Goal: Task Accomplishment & Management: Use online tool/utility

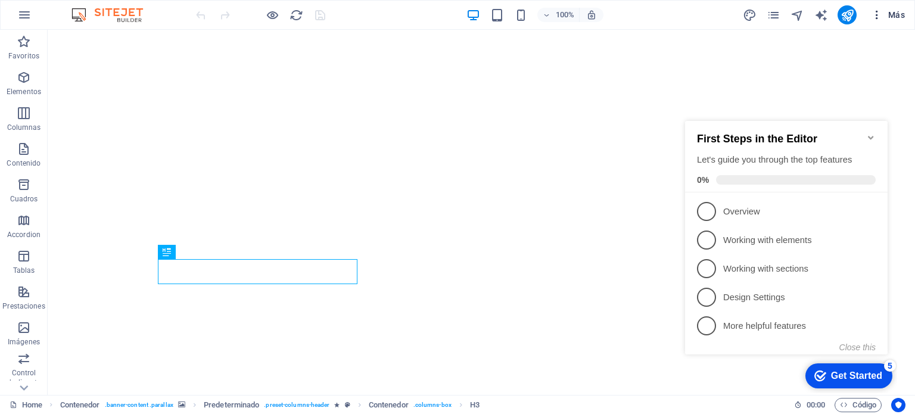
click at [881, 10] on icon "button" at bounding box center [876, 15] width 12 height 12
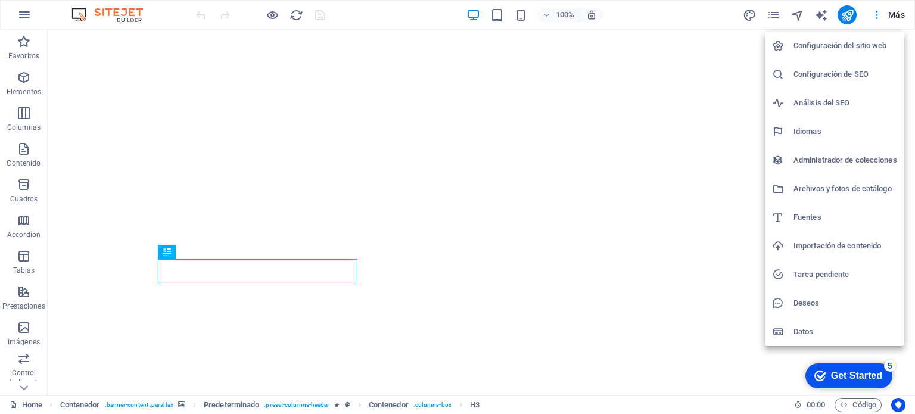
click at [881, 10] on div at bounding box center [457, 207] width 915 height 414
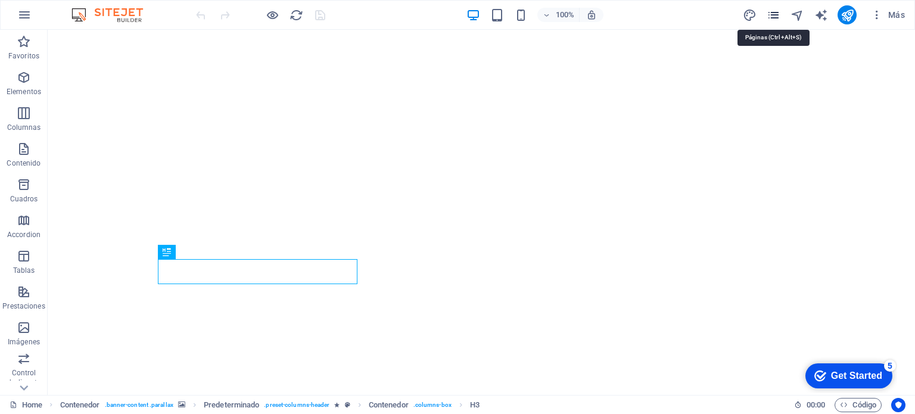
click at [772, 11] on icon "pages" at bounding box center [773, 15] width 14 height 14
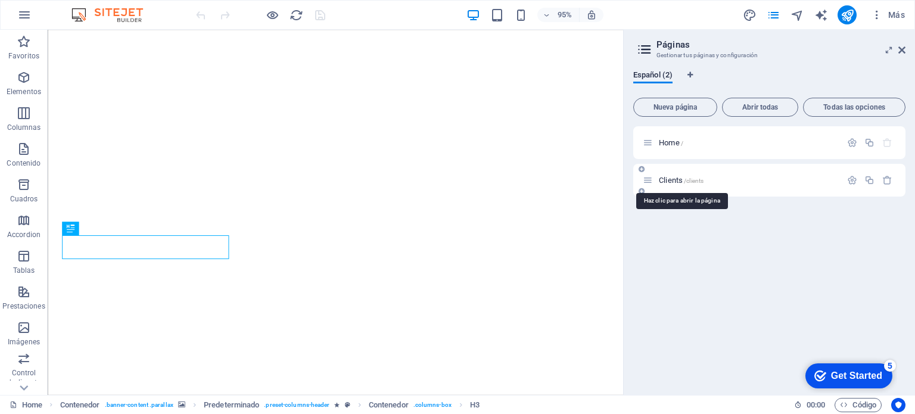
click at [659, 183] on span "Clients /clients" at bounding box center [681, 180] width 45 height 9
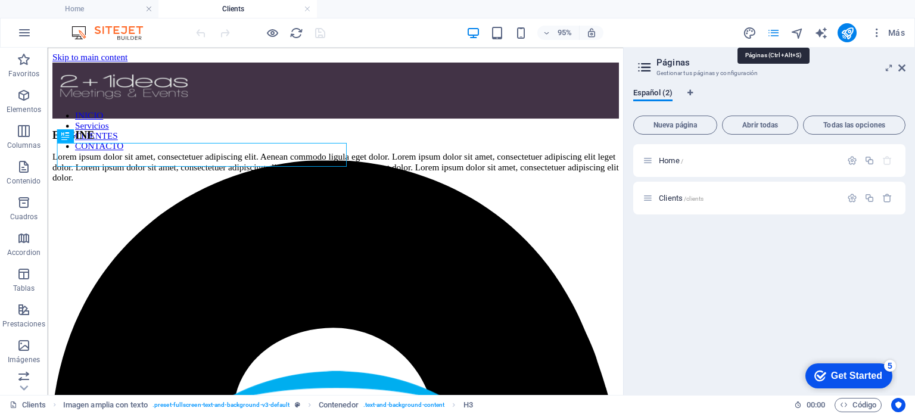
click at [770, 29] on icon "pages" at bounding box center [773, 33] width 14 height 14
click at [769, 24] on div "Más" at bounding box center [825, 32] width 167 height 19
click at [899, 64] on icon at bounding box center [901, 68] width 7 height 10
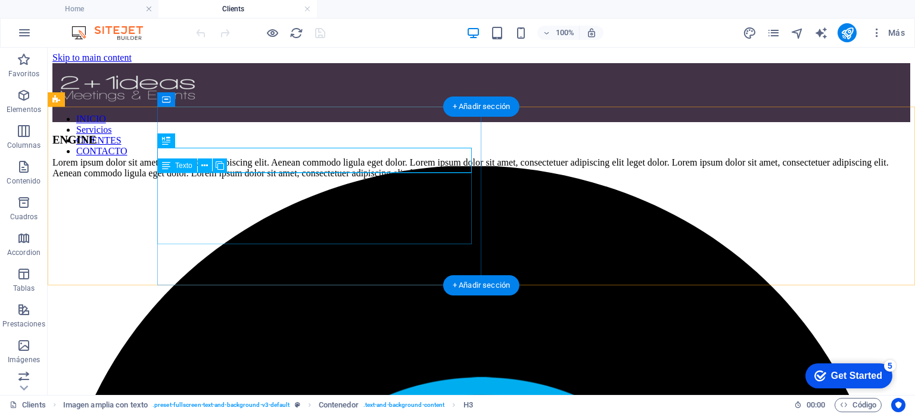
click at [254, 179] on div "Lorem ipsum dolor sit amet, consectetuer adipiscing elit. Aenean commodo ligula…" at bounding box center [480, 167] width 857 height 21
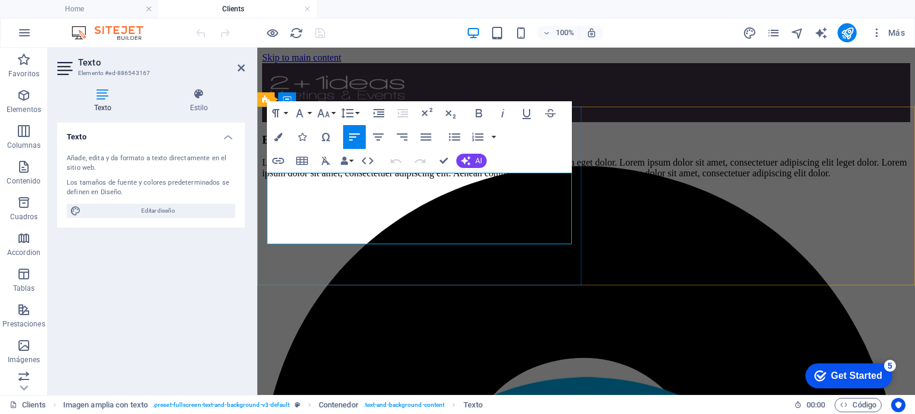
click at [336, 179] on p "Lorem ipsum dolor sit amet, consectetuer adipiscing elit. Aenean commodo ligula…" at bounding box center [586, 167] width 648 height 21
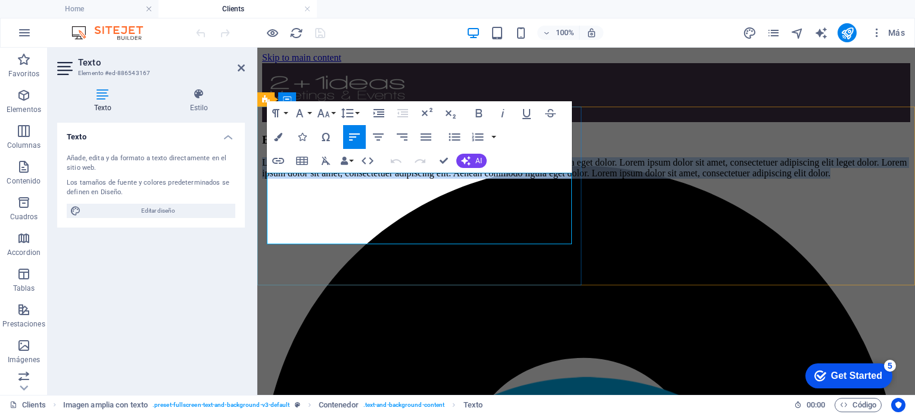
click at [336, 179] on p "Lorem ipsum dolor sit amet, consectetuer adipiscing elit. Aenean commodo ligula…" at bounding box center [586, 167] width 648 height 21
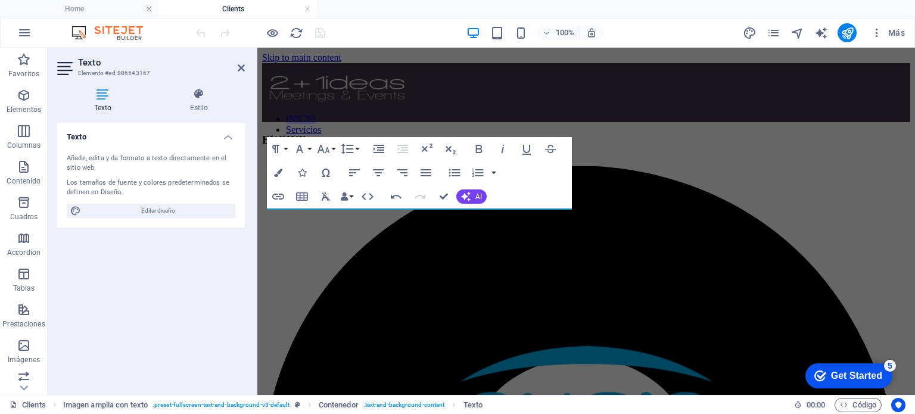
click at [655, 157] on figure at bounding box center [586, 157] width 648 height 0
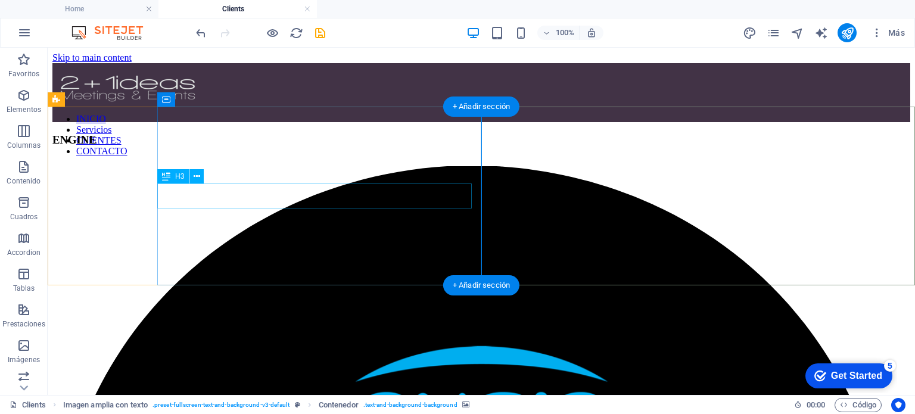
click at [195, 146] on div "ENGINE" at bounding box center [480, 139] width 857 height 13
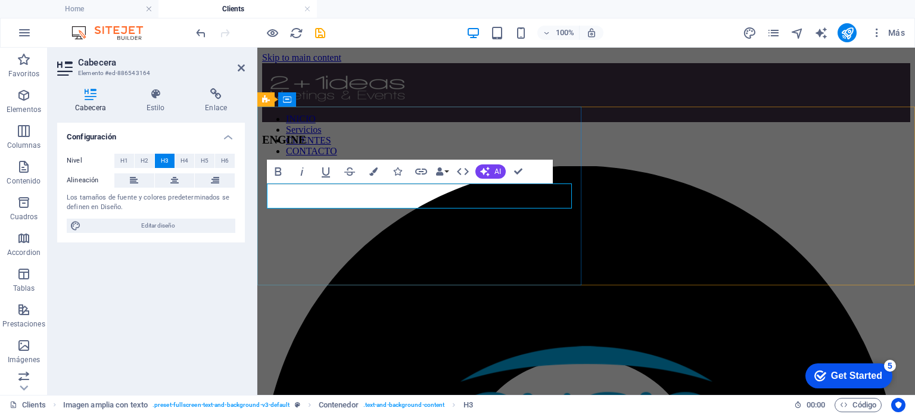
click at [348, 146] on h3 "ENGINE" at bounding box center [586, 139] width 648 height 13
click at [467, 309] on html "Skip to main content INICIO Servicios CLIENTES CONTACTO ENGIE" at bounding box center [585, 249] width 657 height 402
click at [407, 157] on div "ENGIE" at bounding box center [586, 139] width 648 height 35
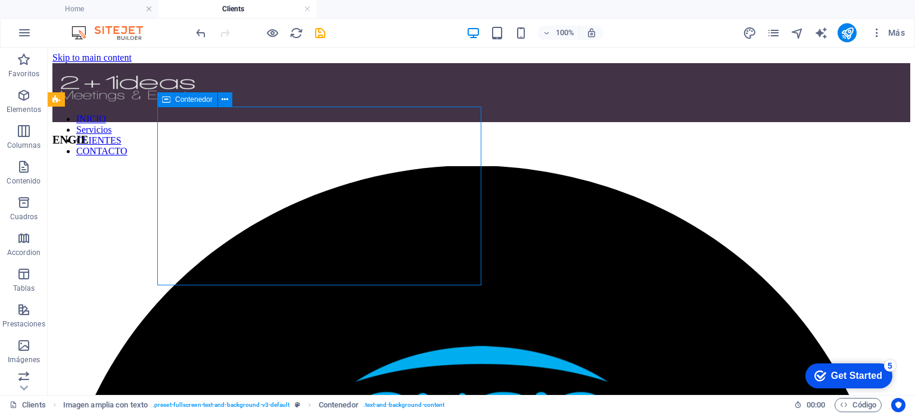
click at [379, 157] on div "ENGIE" at bounding box center [480, 139] width 857 height 35
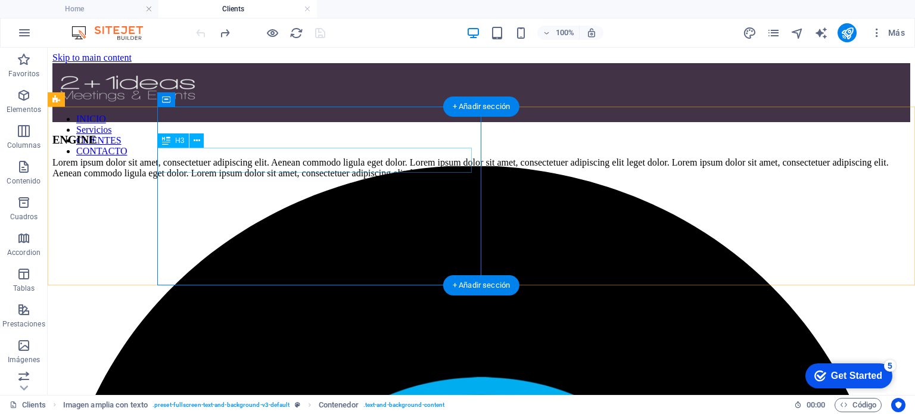
click at [197, 146] on div "ENGINE" at bounding box center [480, 139] width 857 height 13
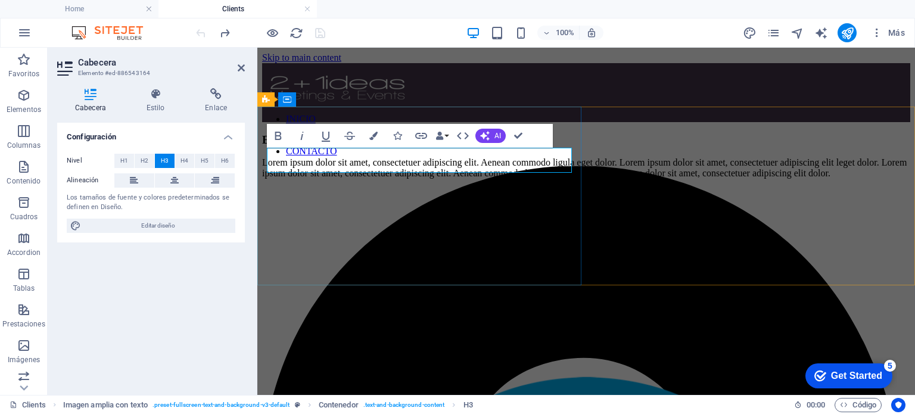
click at [335, 146] on h3 "ENGINE" at bounding box center [586, 139] width 648 height 13
click at [346, 179] on div "Lorem ipsum dolor sit amet, consectetuer adipiscing elit. Aenean commodo ligula…" at bounding box center [586, 167] width 648 height 21
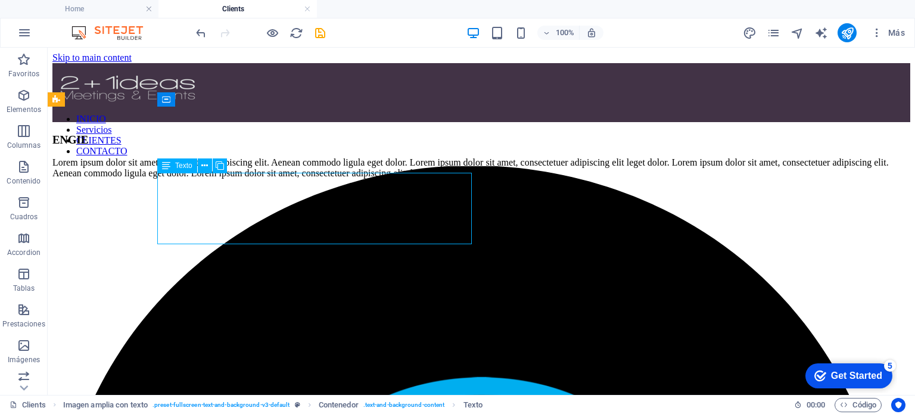
click at [367, 179] on div "Lorem ipsum dolor sit amet, consectetuer adipiscing elit. Aenean commodo ligula…" at bounding box center [480, 167] width 857 height 21
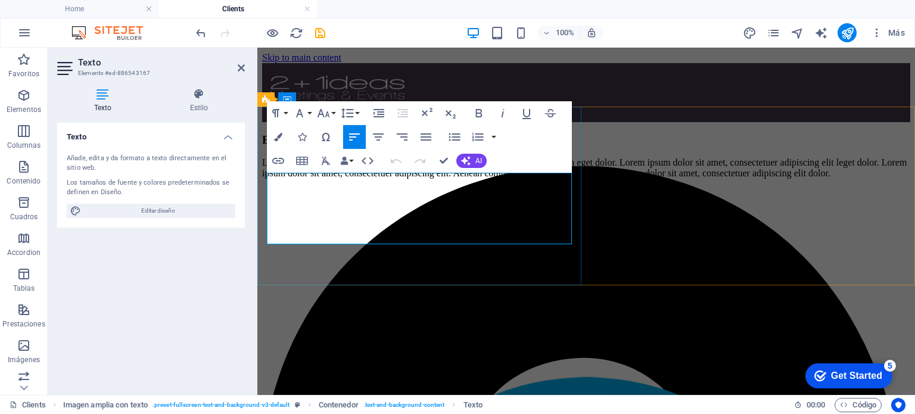
click at [391, 179] on p "Lorem ipsum dolor sit amet, consectetuer adipiscing elit. Aenean commodo ligula…" at bounding box center [586, 167] width 648 height 21
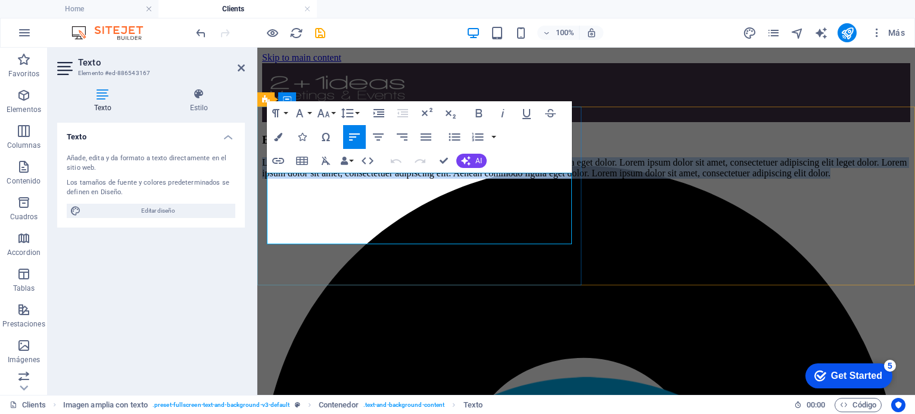
click at [391, 179] on p "Lorem ipsum dolor sit amet, consectetuer adipiscing elit. Aenean commodo ligula…" at bounding box center [586, 167] width 648 height 21
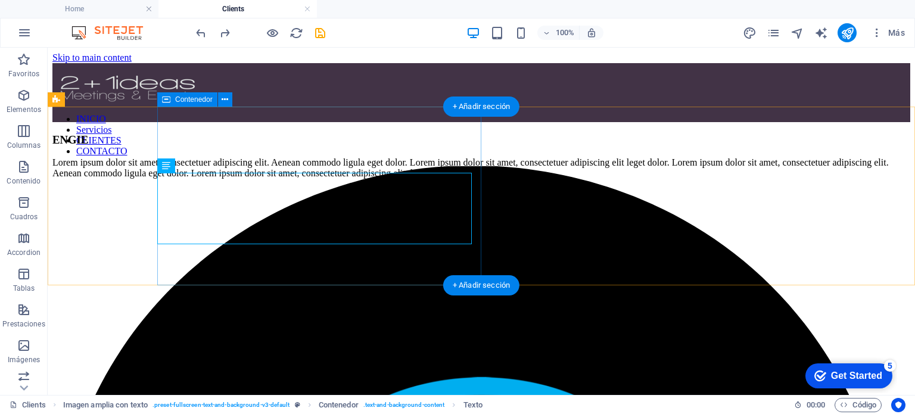
click at [260, 179] on div "Lorem ipsum dolor sit amet, consectetuer adipiscing elit. Aenean commodo ligula…" at bounding box center [480, 167] width 857 height 21
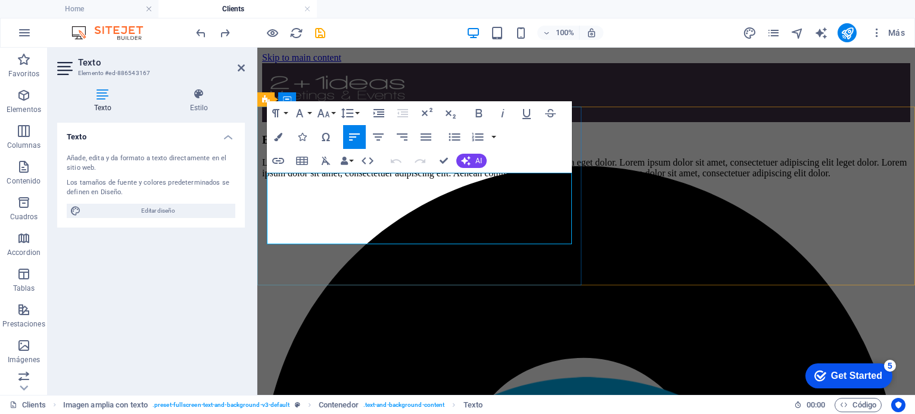
click at [338, 179] on p "Lorem ipsum dolor sit amet, consectetuer adipiscing elit. Aenean commodo ligula…" at bounding box center [586, 167] width 648 height 21
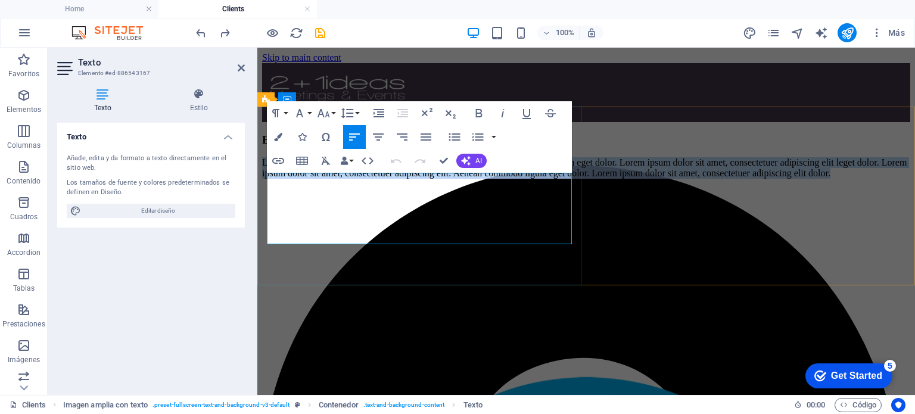
click at [338, 179] on p "Lorem ipsum dolor sit amet, consectetuer adipiscing elit. Aenean commodo ligula…" at bounding box center [586, 167] width 648 height 21
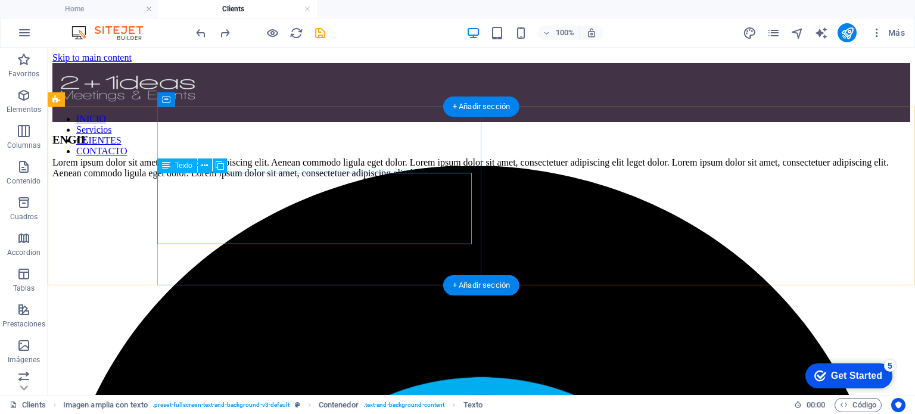
click at [251, 179] on div "Lorem ipsum dolor sit amet, consectetuer adipiscing elit. Aenean commodo ligula…" at bounding box center [480, 167] width 857 height 21
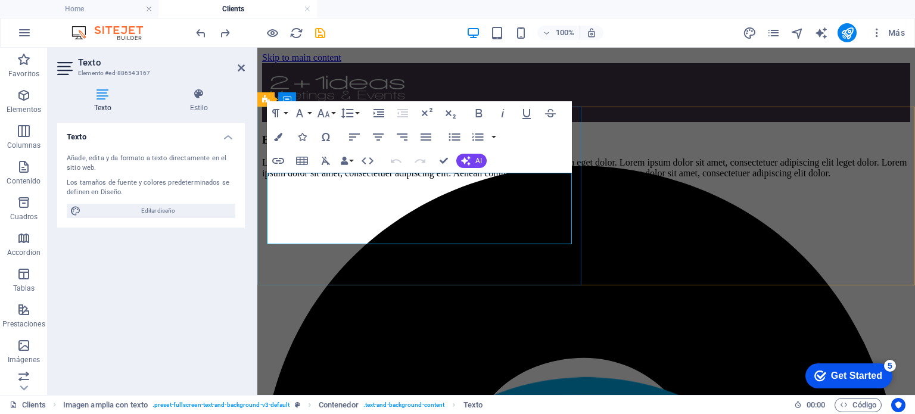
click at [453, 179] on p "Lorem ipsum dolor sit amet, consectetuer adipiscing elit. Aenean commodo ligula…" at bounding box center [586, 167] width 648 height 21
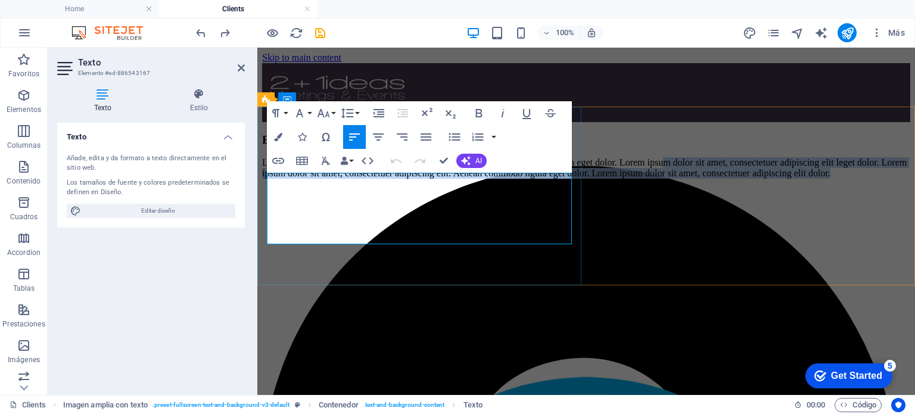
drag, startPoint x: 455, startPoint y: 238, endPoint x: 429, endPoint y: 188, distance: 55.7
click at [429, 179] on p "Lorem ipsum dolor sit amet, consectetuer adipiscing elit. Aenean commodo ligula…" at bounding box center [586, 167] width 648 height 21
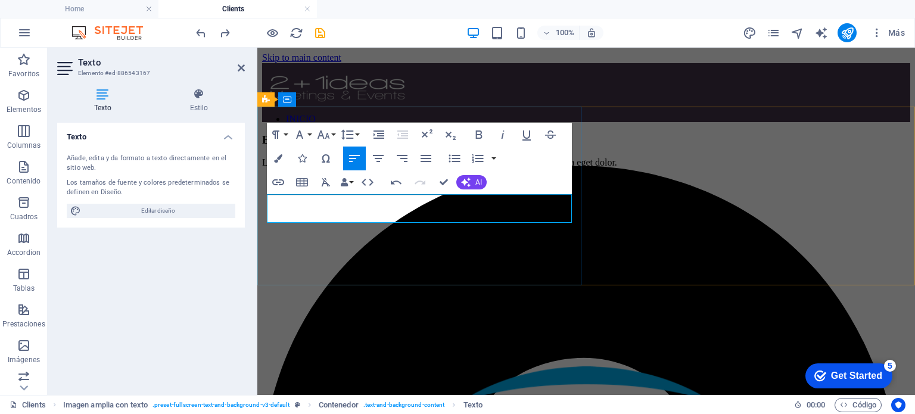
drag, startPoint x: 409, startPoint y: 209, endPoint x: 289, endPoint y: 197, distance: 120.9
click at [289, 168] on p "Lorem ipsum dolor sit amet, consectetuer adipiscing elit. Aenean commodo ligula…" at bounding box center [586, 162] width 648 height 11
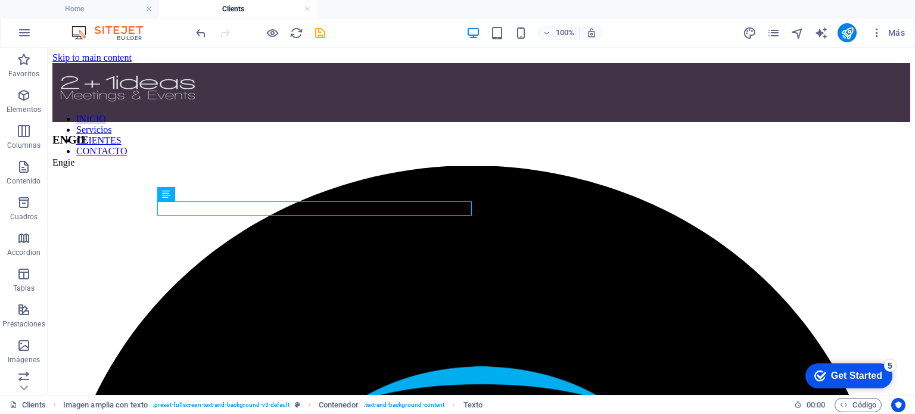
click at [602, 349] on html "Skip to main content INICIO Servicios CLIENTES CONTACTO ENGIE Engie" at bounding box center [481, 259] width 867 height 422
click at [719, 177] on figure at bounding box center [480, 177] width 857 height 0
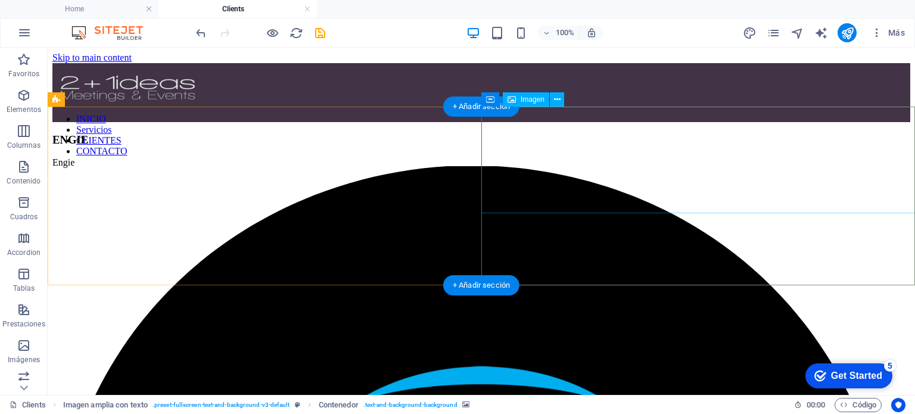
click at [700, 356] on figure at bounding box center [480, 410] width 857 height 109
select select "px"
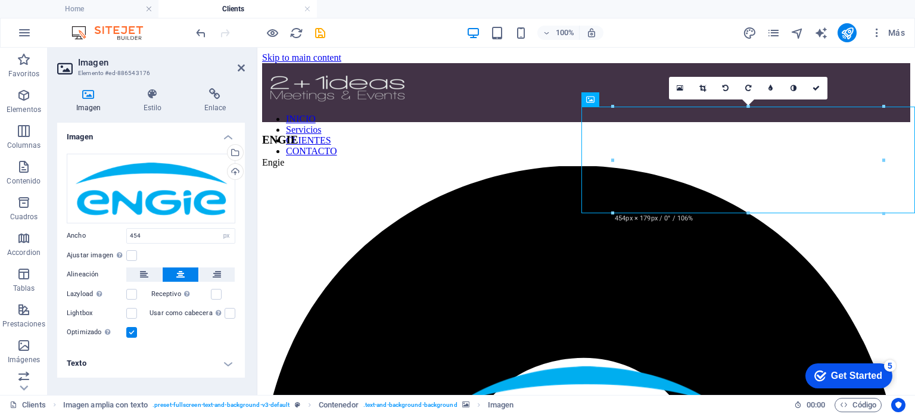
drag, startPoint x: 709, startPoint y: 182, endPoint x: 700, endPoint y: 244, distance: 63.2
click at [700, 244] on div at bounding box center [586, 321] width 648 height 288
click at [670, 356] on figure at bounding box center [586, 410] width 648 height 109
click at [217, 274] on icon at bounding box center [217, 274] width 8 height 14
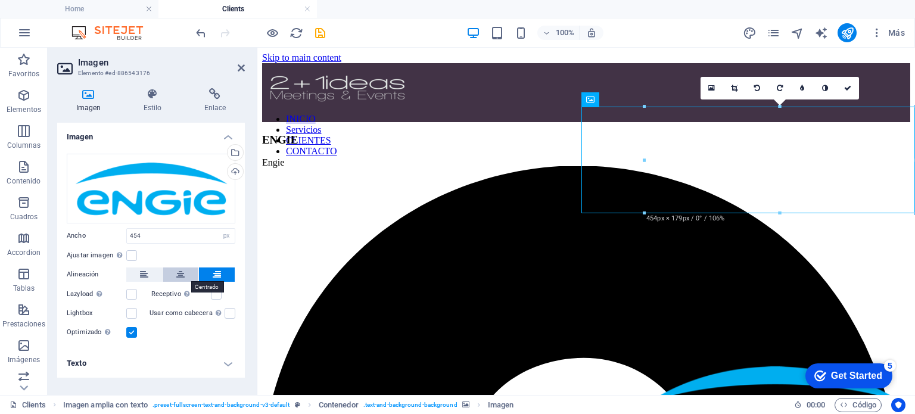
click at [192, 273] on button at bounding box center [181, 274] width 36 height 14
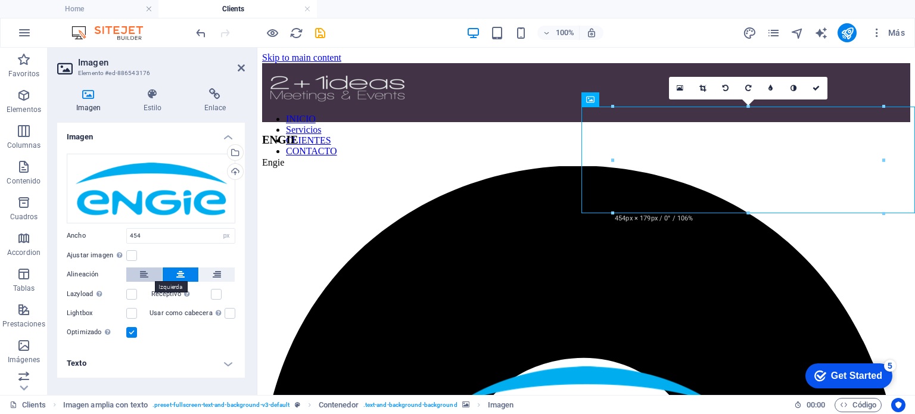
click at [143, 273] on icon at bounding box center [144, 274] width 8 height 14
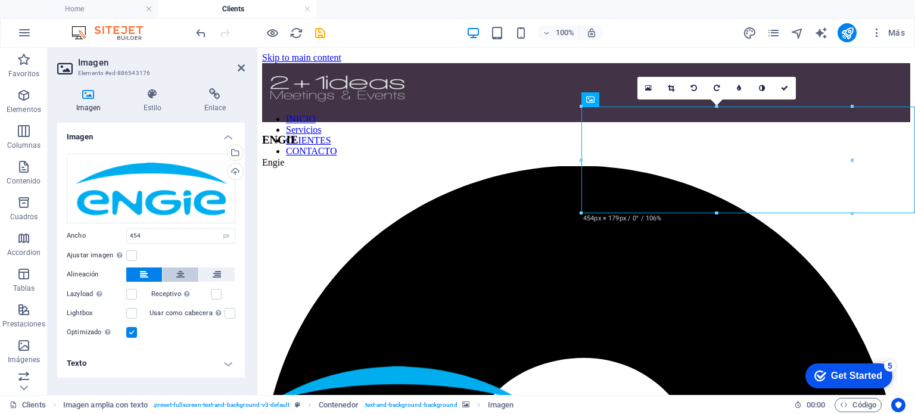
click at [177, 276] on icon at bounding box center [180, 274] width 8 height 14
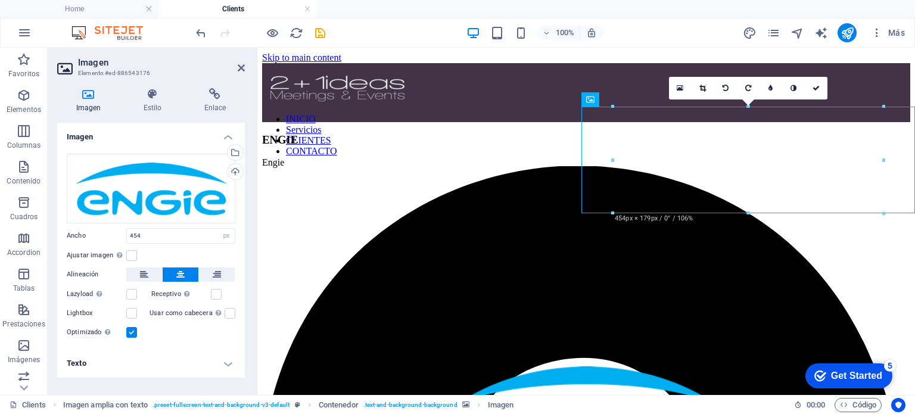
click at [124, 294] on label "Lazyload La carga de imágenes tras la carga de la página mejora la velocidad de…" at bounding box center [97, 294] width 60 height 14
click at [0, 0] on input "Lazyload La carga de imágenes tras la carga de la página mejora la velocidad de…" at bounding box center [0, 0] width 0 height 0
click at [129, 295] on label at bounding box center [131, 294] width 11 height 11
click at [0, 0] on input "Lazyload La carga de imágenes tras la carga de la página mejora la velocidad de…" at bounding box center [0, 0] width 0 height 0
click at [129, 295] on label at bounding box center [131, 294] width 11 height 11
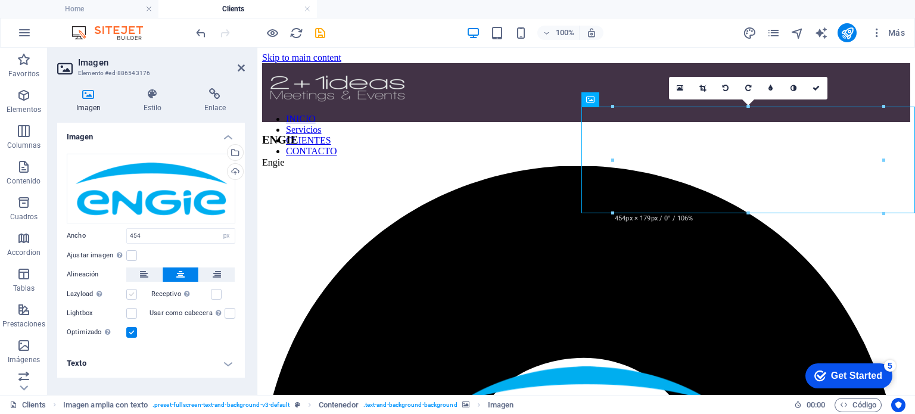
click at [0, 0] on input "Lazyload La carga de imágenes tras la carga de la página mejora la velocidad de…" at bounding box center [0, 0] width 0 height 0
click at [214, 295] on label at bounding box center [216, 294] width 11 height 11
click at [0, 0] on input "Receptivo Automáticamente cargar tamaños optimizados de smartphone e imagen ret…" at bounding box center [0, 0] width 0 height 0
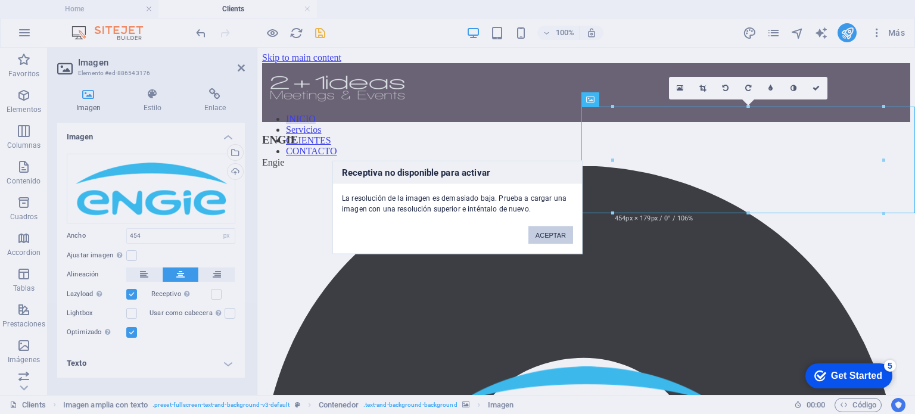
click at [554, 238] on button "ACEPTAR" at bounding box center [550, 235] width 45 height 18
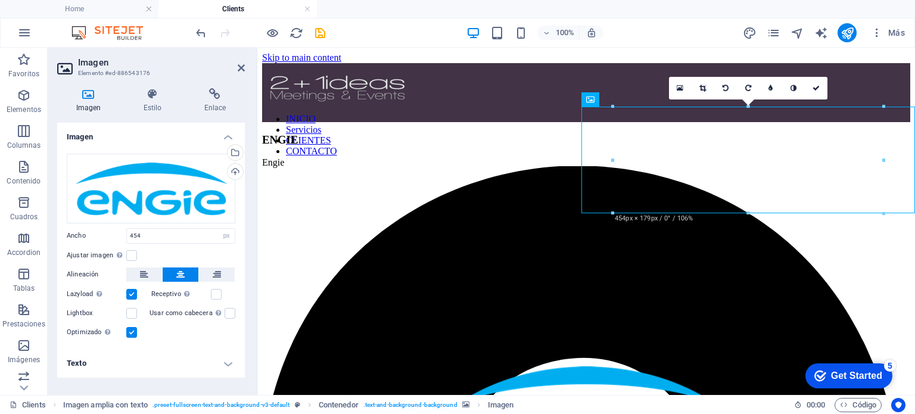
click at [164, 357] on h4 "Texto" at bounding box center [151, 363] width 188 height 29
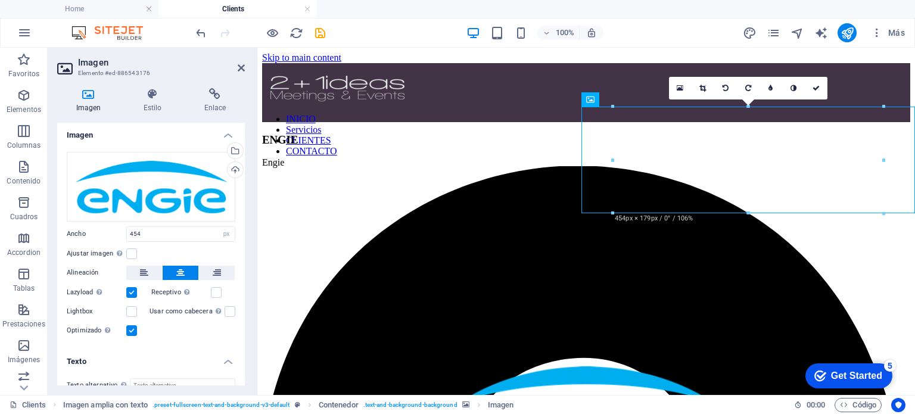
click at [113, 358] on h4 "Texto" at bounding box center [151, 357] width 188 height 21
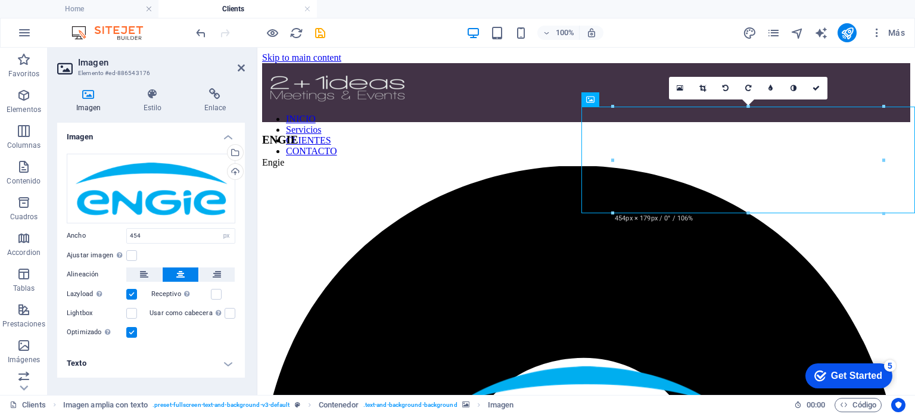
click at [159, 152] on div "Arrastra archivos aquí, haz clic para escoger archivos o selecciona archivos de…" at bounding box center [151, 246] width 188 height 205
click at [135, 254] on label at bounding box center [131, 255] width 11 height 11
click at [0, 0] on input "Ajustar imagen Ajustar imagen automáticamente a un ancho y alto fijo" at bounding box center [0, 0] width 0 height 0
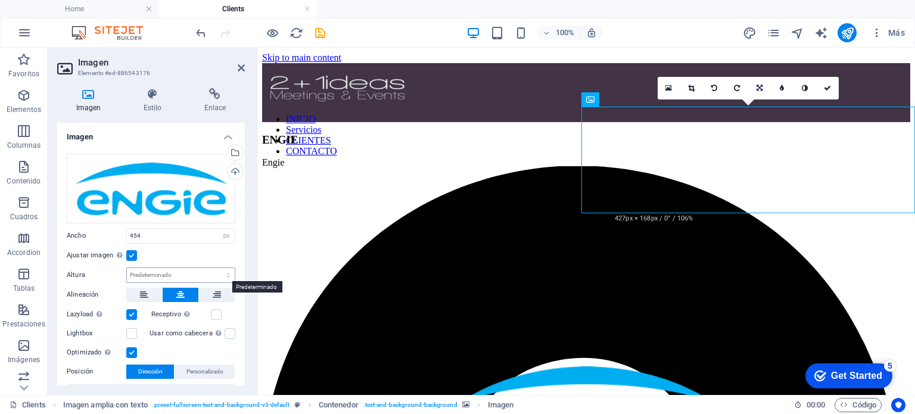
scroll to position [71, 0]
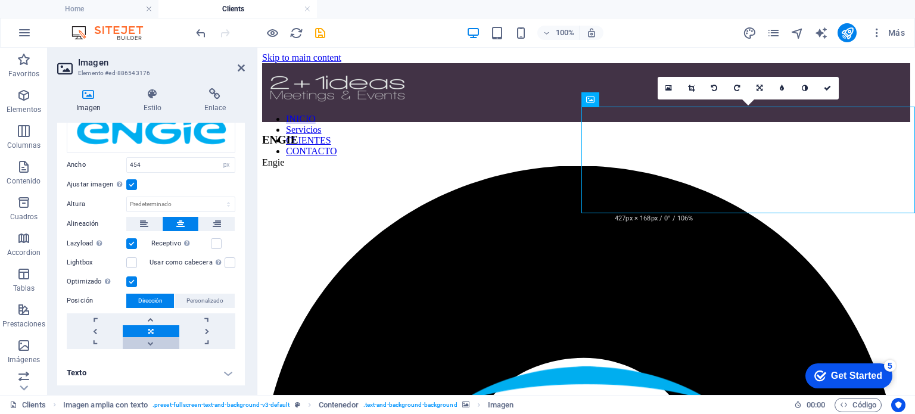
click at [153, 344] on link at bounding box center [151, 343] width 56 height 12
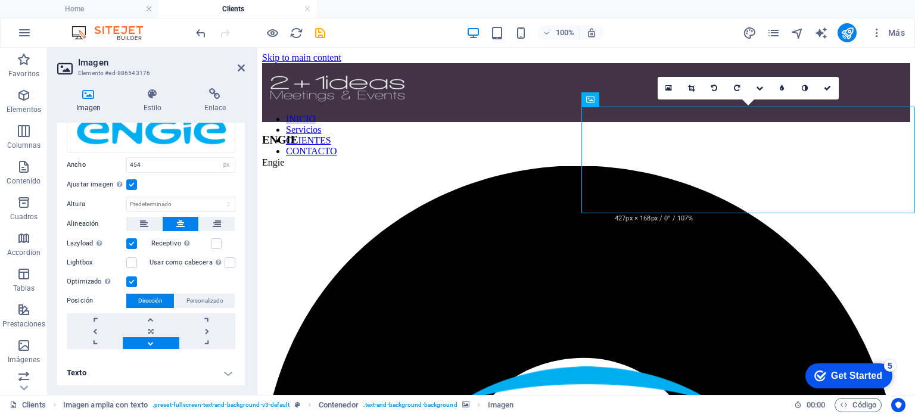
click at [153, 344] on link at bounding box center [151, 343] width 56 height 12
click at [151, 335] on link at bounding box center [151, 331] width 56 height 12
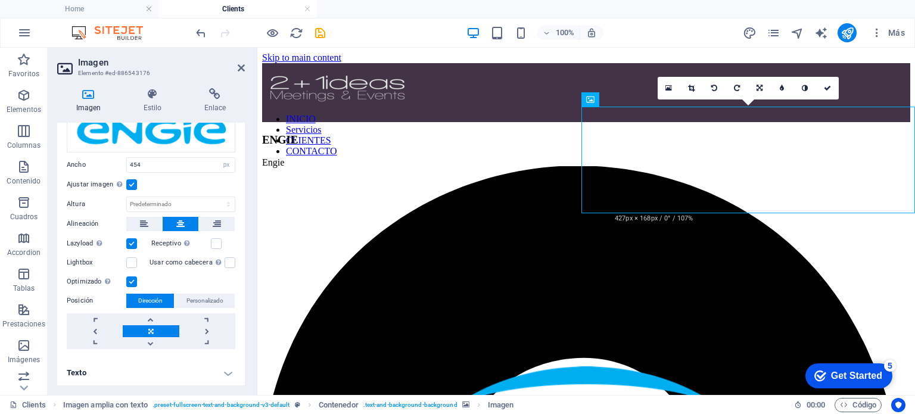
click at [160, 115] on div "Imagen Estilo Enlace Imagen Arrastra archivos aquí, haz clic para escoger archi…" at bounding box center [151, 236] width 188 height 297
click at [153, 102] on h4 "Estilo" at bounding box center [154, 100] width 61 height 25
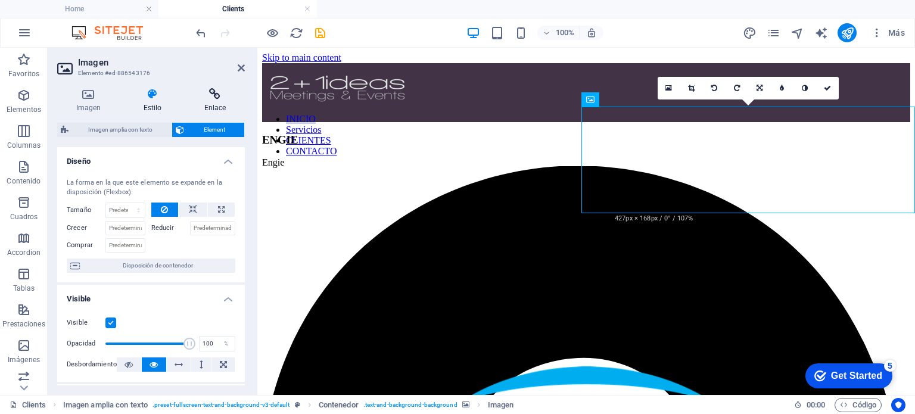
click at [195, 107] on h4 "Enlace" at bounding box center [215, 100] width 60 height 25
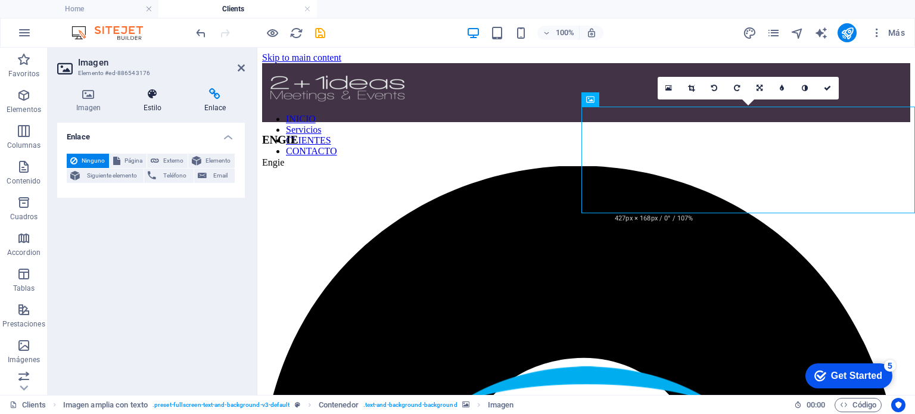
click at [133, 92] on icon at bounding box center [152, 94] width 56 height 12
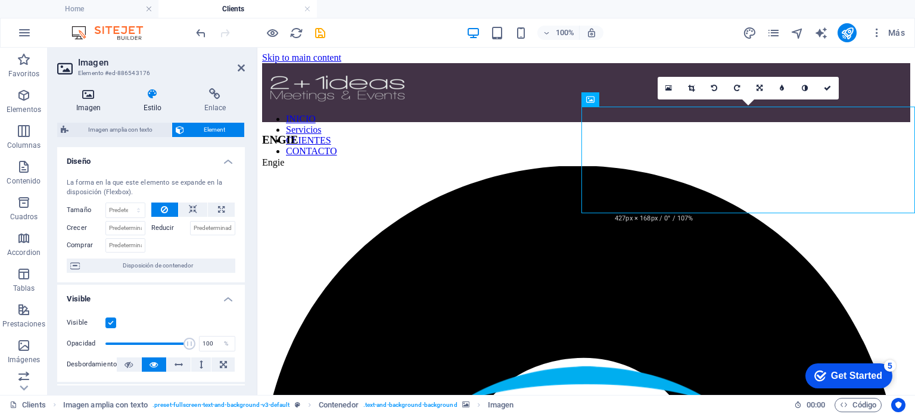
click at [79, 94] on icon at bounding box center [88, 94] width 63 height 12
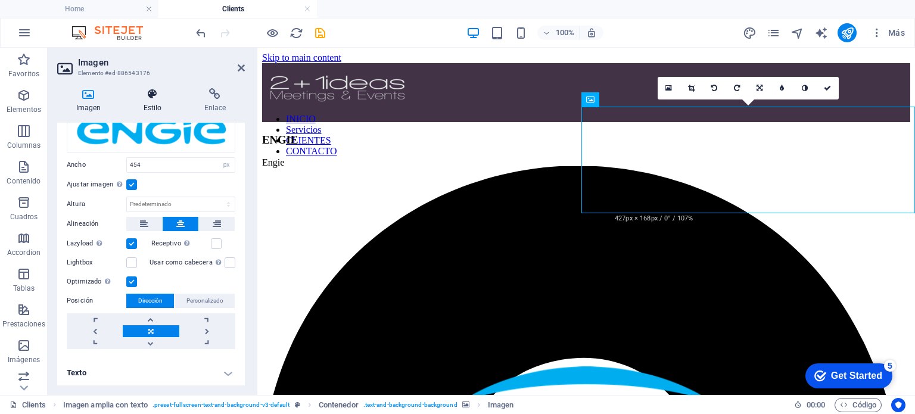
click at [168, 103] on h4 "Estilo" at bounding box center [154, 100] width 61 height 25
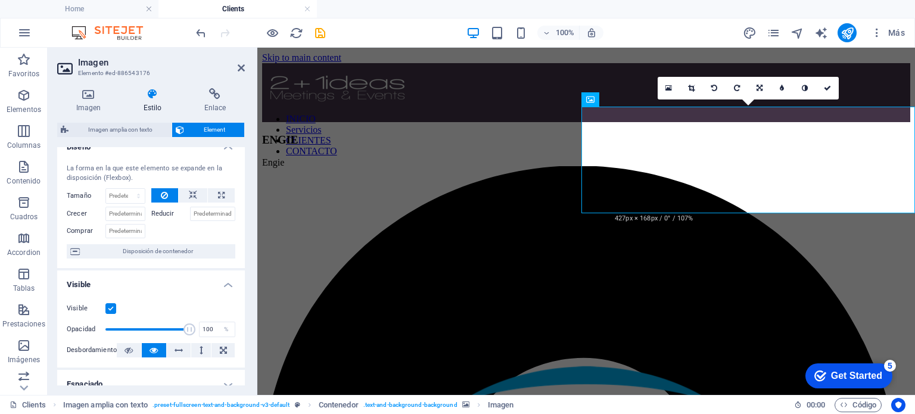
scroll to position [15, 0]
click at [153, 240] on div "La forma en la que este elemento se expande en la disposición (Flexbox). Tamaño…" at bounding box center [151, 210] width 188 height 114
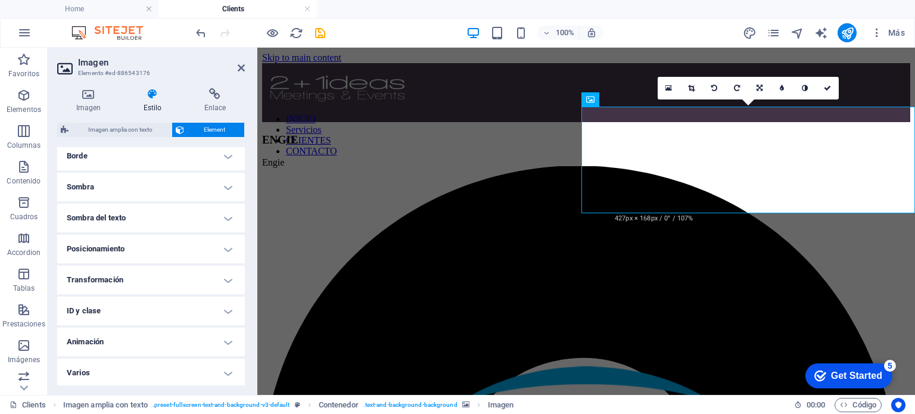
scroll to position [274, 0]
click at [153, 240] on h4 "Posicionamiento" at bounding box center [151, 248] width 188 height 29
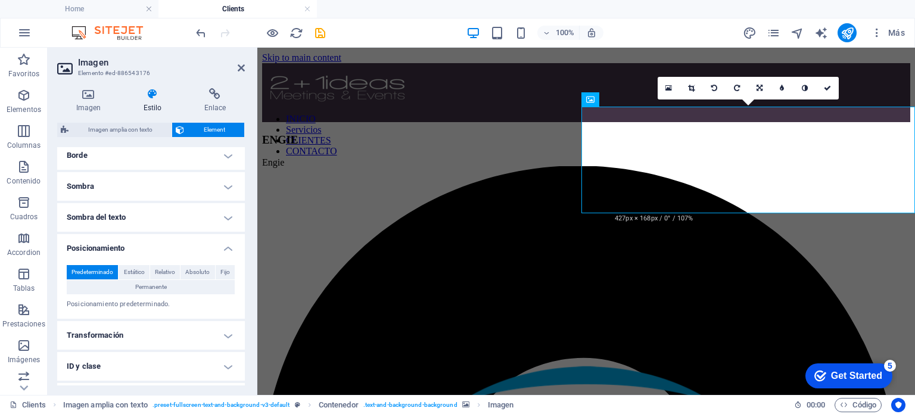
click at [153, 240] on h4 "Posicionamiento" at bounding box center [151, 244] width 188 height 21
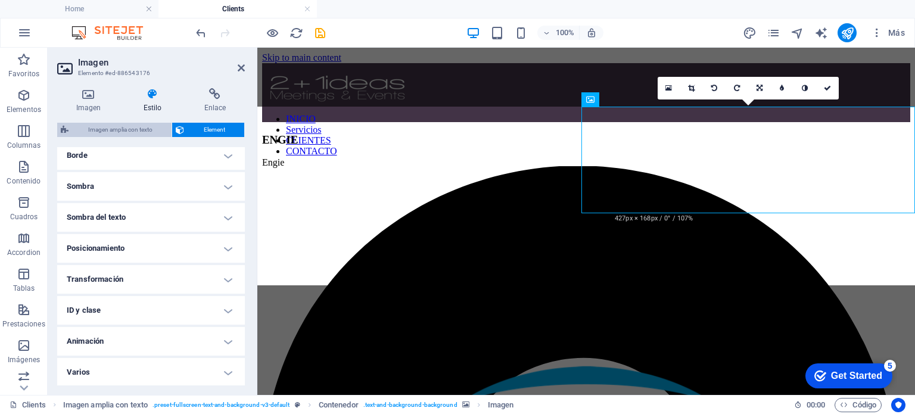
click at [130, 130] on span "Imagen amplia con texto" at bounding box center [120, 130] width 96 height 14
select select "%"
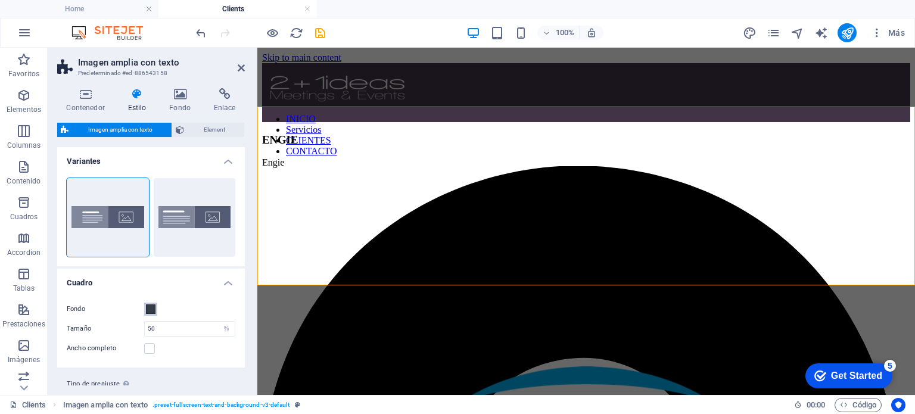
click at [150, 306] on span at bounding box center [151, 309] width 10 height 10
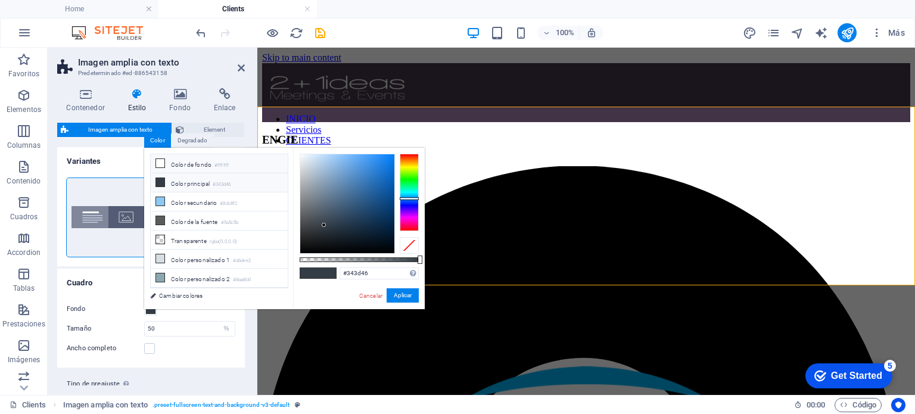
click at [165, 161] on li "Color de fondo #ffffff" at bounding box center [219, 163] width 137 height 19
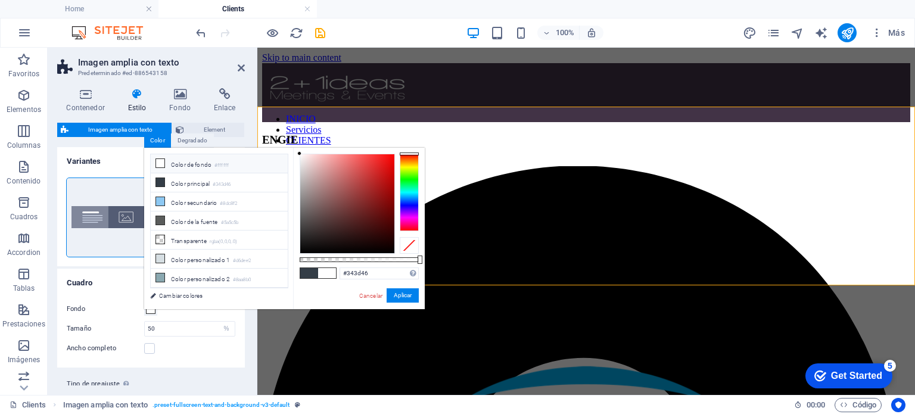
type input "#ffffff"
click at [410, 295] on button "Aplicar" at bounding box center [402, 295] width 32 height 14
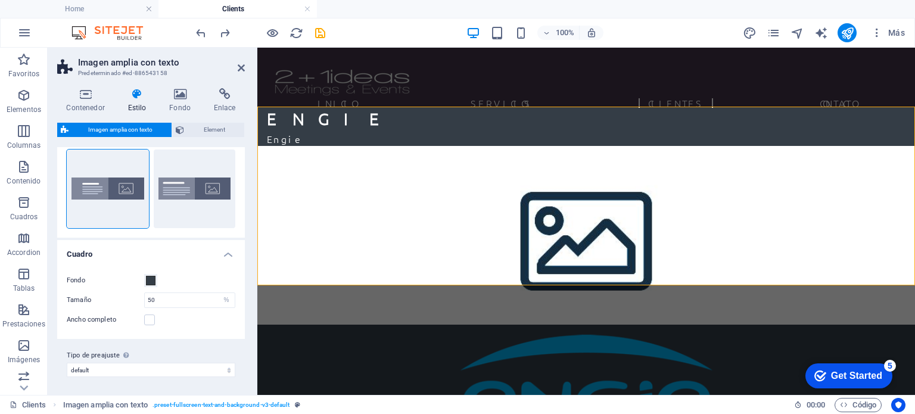
scroll to position [0, 0]
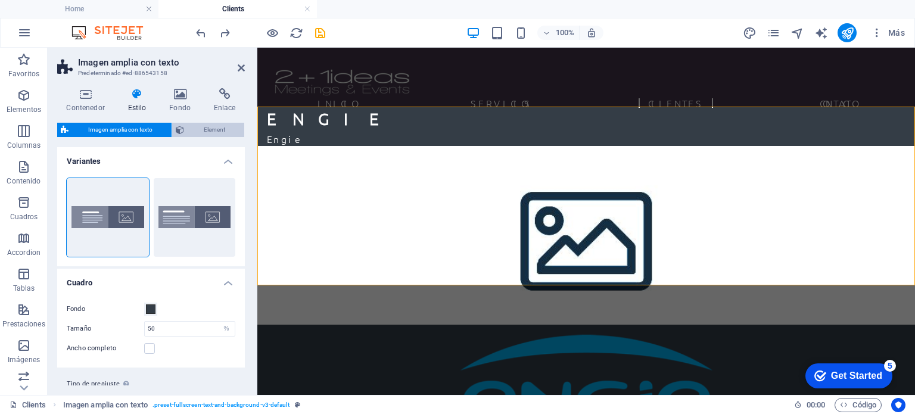
click at [202, 131] on span "Element" at bounding box center [214, 130] width 53 height 14
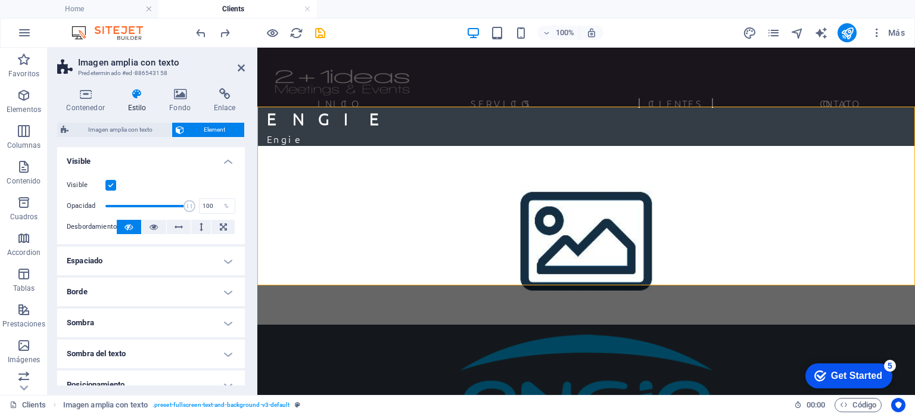
click at [177, 79] on div "Contenedor Estilo Fondo Enlace Tamaño Altura Predeterminado px rem % vh vw Alto…" at bounding box center [151, 237] width 207 height 316
click at [180, 102] on h4 "Fondo" at bounding box center [182, 100] width 45 height 25
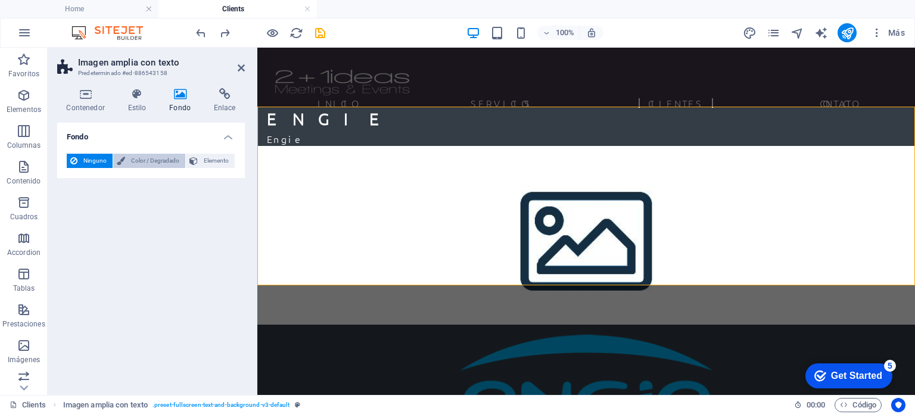
click at [145, 165] on span "Color / Degradado" at bounding box center [155, 161] width 53 height 14
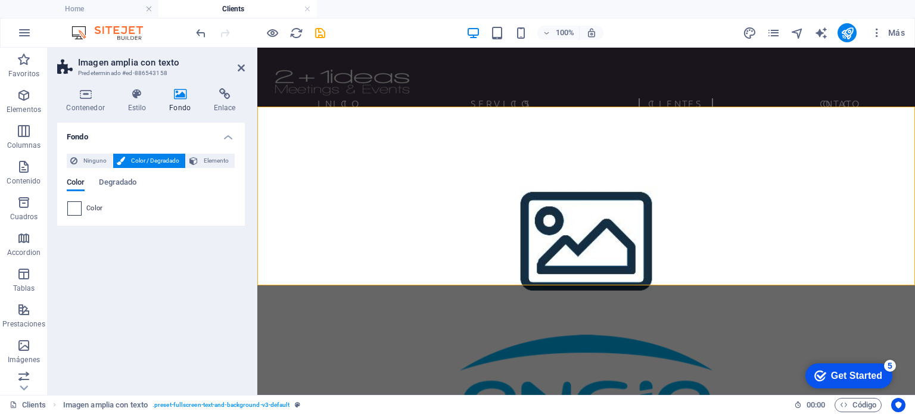
click at [79, 209] on span at bounding box center [74, 208] width 13 height 13
type input "#ffffff"
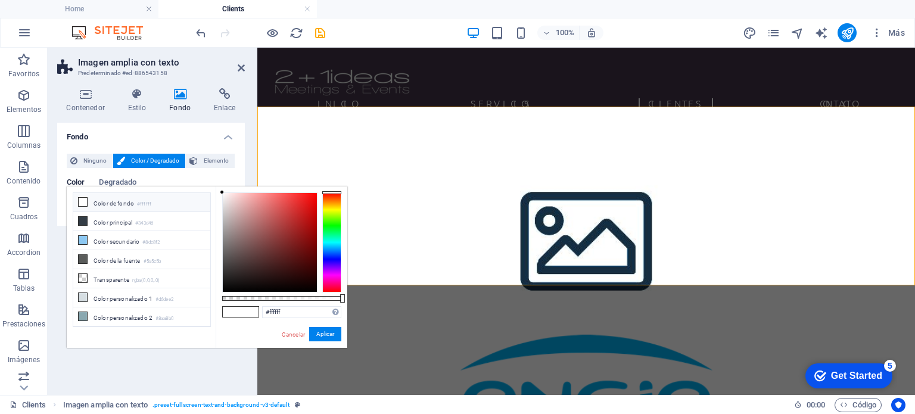
click at [81, 199] on icon at bounding box center [83, 202] width 8 height 8
click at [324, 334] on button "Aplicar" at bounding box center [325, 334] width 32 height 14
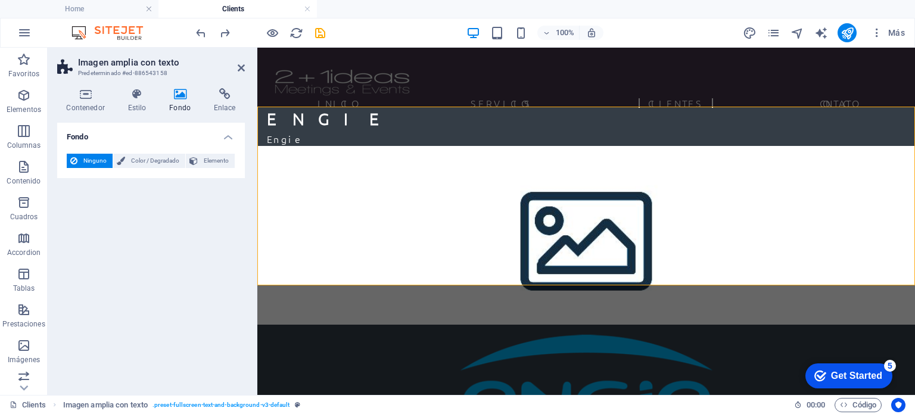
click at [148, 284] on div "Fondo Ninguno Color / Degradado Elemento Estirar fondo a ancho completo Superpo…" at bounding box center [151, 254] width 188 height 263
click at [241, 64] on icon at bounding box center [241, 68] width 7 height 10
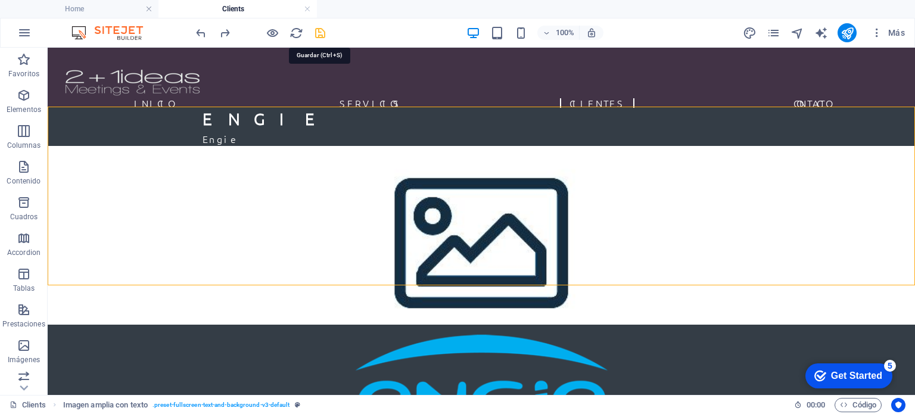
click at [320, 26] on icon "save" at bounding box center [320, 33] width 14 height 14
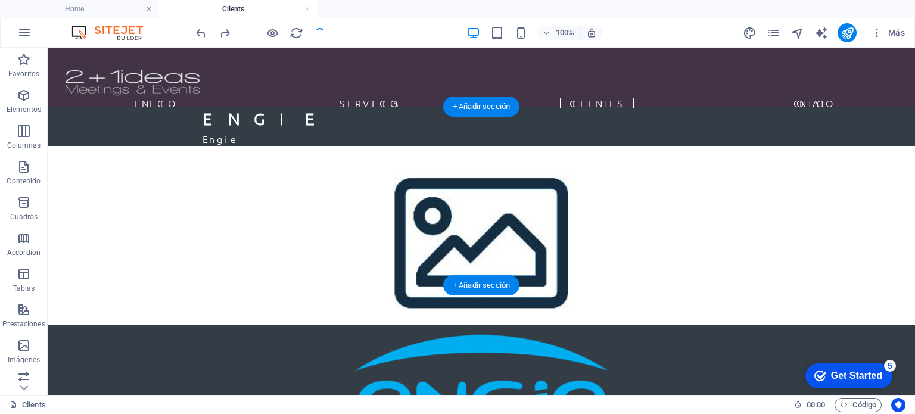
click at [698, 244] on figure at bounding box center [481, 235] width 867 height 179
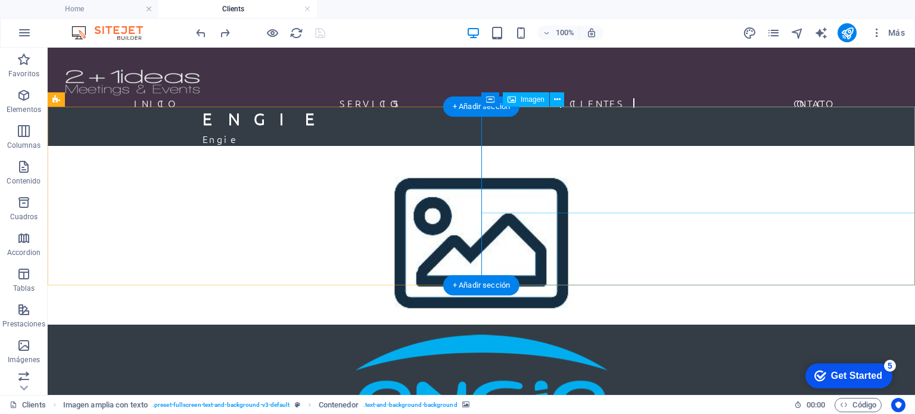
click at [676, 324] on figure at bounding box center [481, 377] width 867 height 107
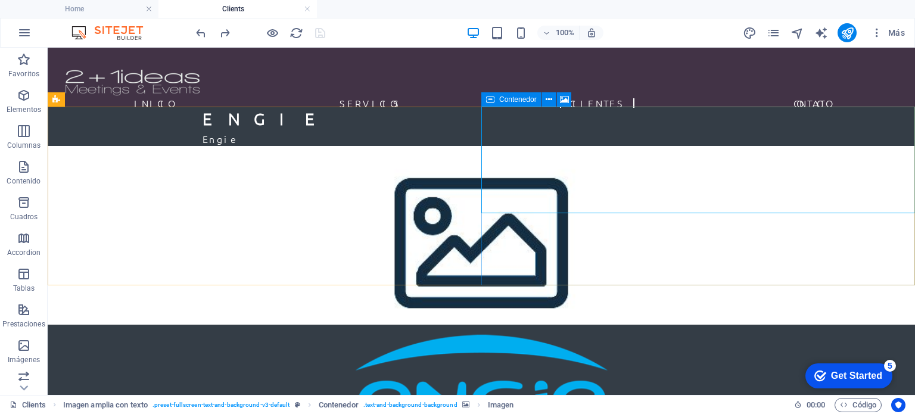
click at [495, 102] on div "Contenedor" at bounding box center [511, 99] width 60 height 14
select select "px"
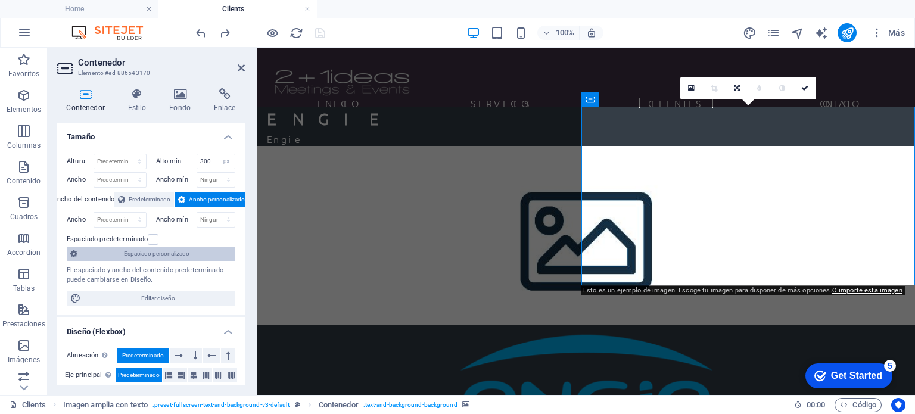
scroll to position [2, 0]
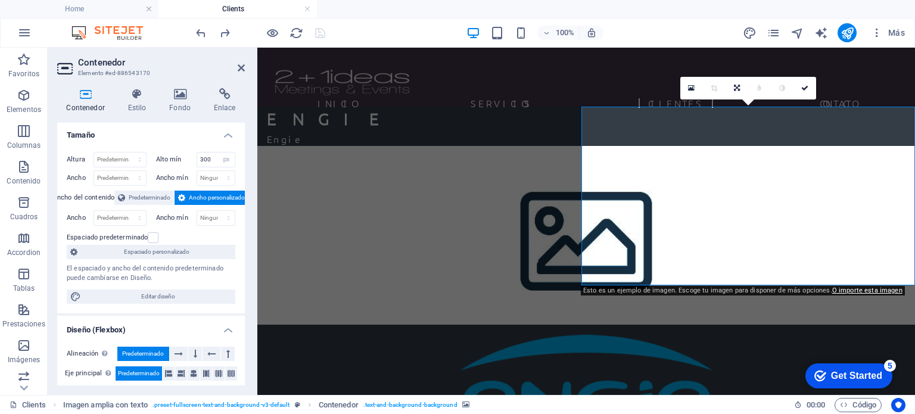
click at [753, 92] on link at bounding box center [759, 88] width 23 height 23
click at [741, 88] on link at bounding box center [736, 88] width 23 height 23
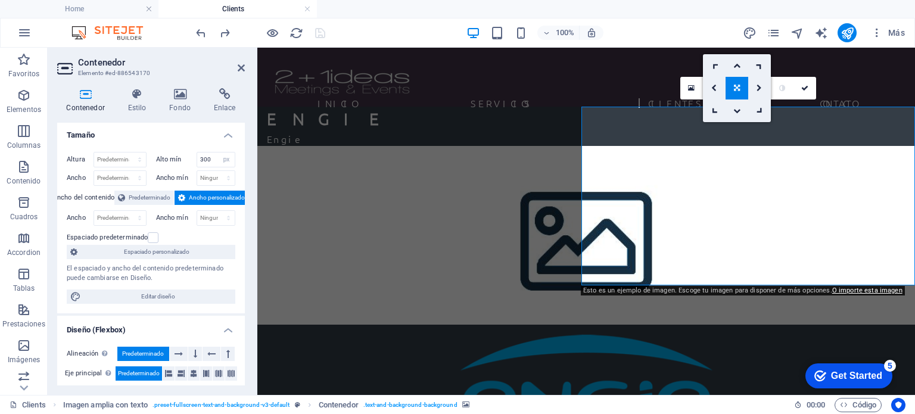
click at [741, 88] on link at bounding box center [736, 88] width 23 height 23
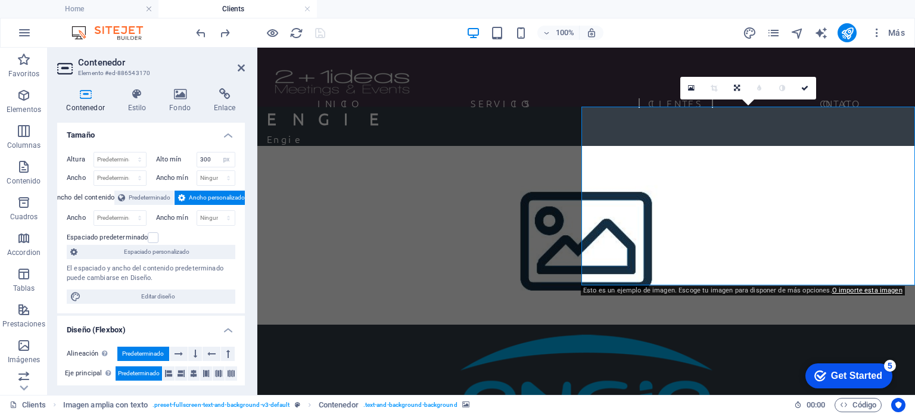
click at [741, 88] on link at bounding box center [736, 88] width 23 height 23
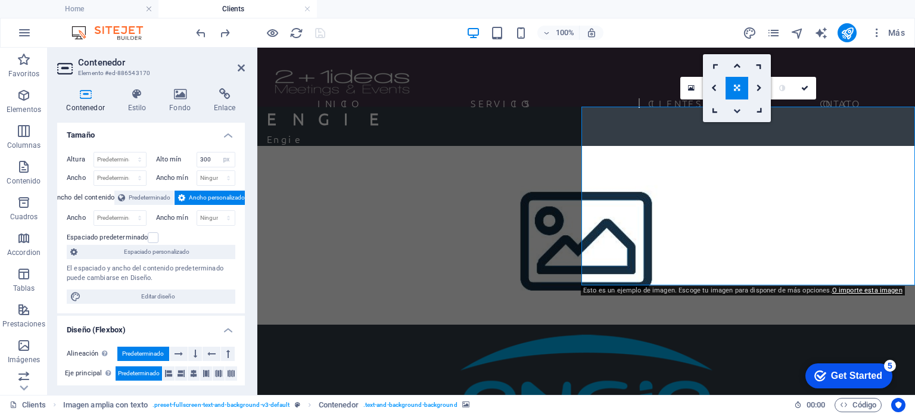
click at [739, 110] on icon at bounding box center [736, 110] width 7 height 7
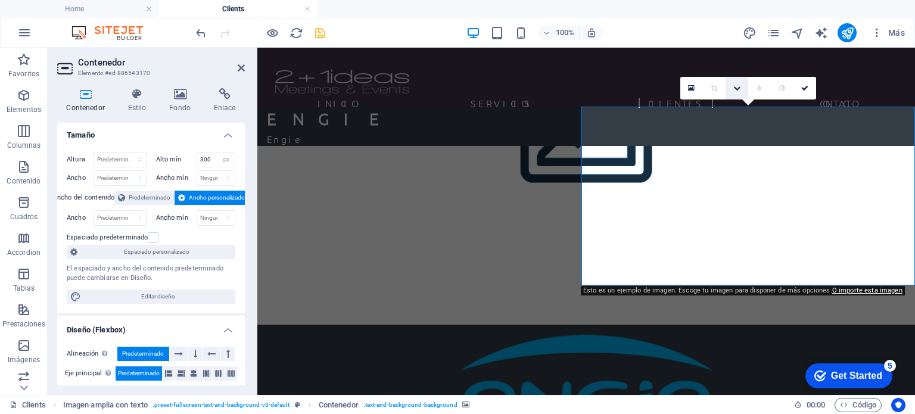
click at [738, 79] on link at bounding box center [736, 88] width 23 height 23
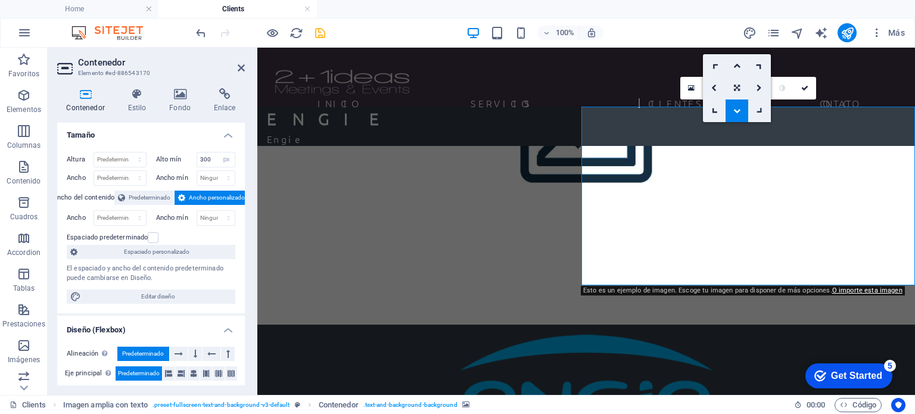
click at [765, 116] on link at bounding box center [759, 110] width 23 height 23
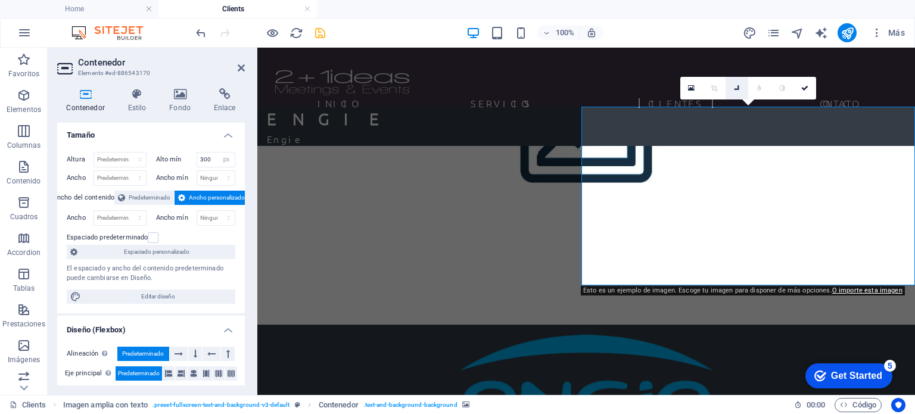
click at [733, 82] on link at bounding box center [736, 88] width 23 height 23
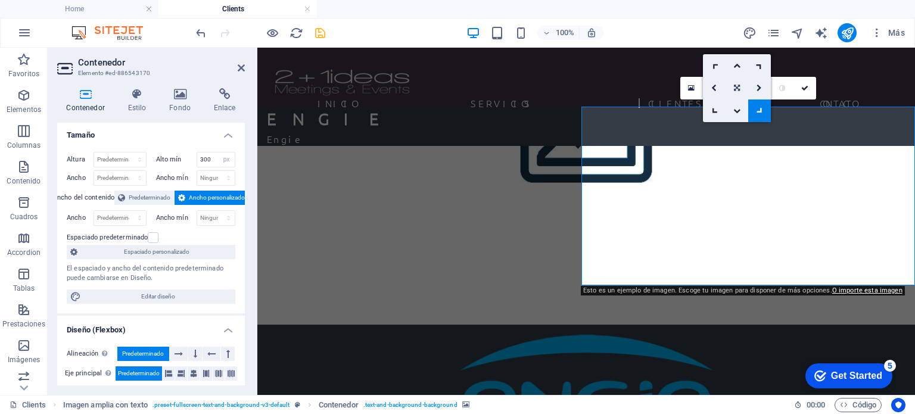
click at [735, 90] on icon at bounding box center [737, 88] width 6 height 7
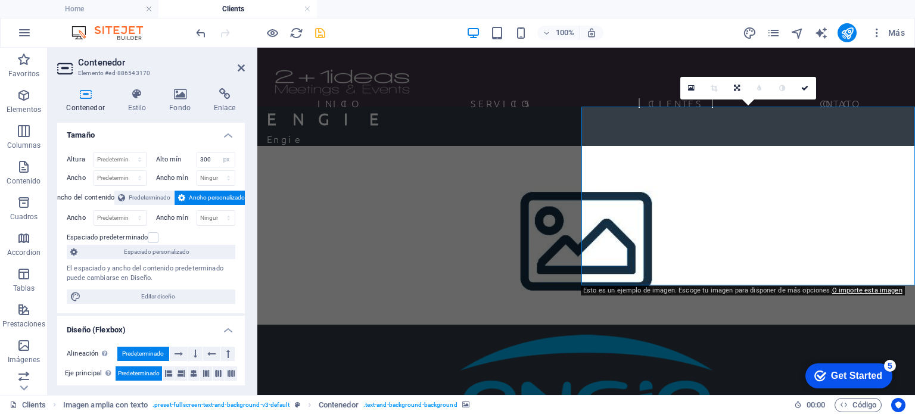
click at [751, 241] on figure at bounding box center [585, 235] width 657 height 179
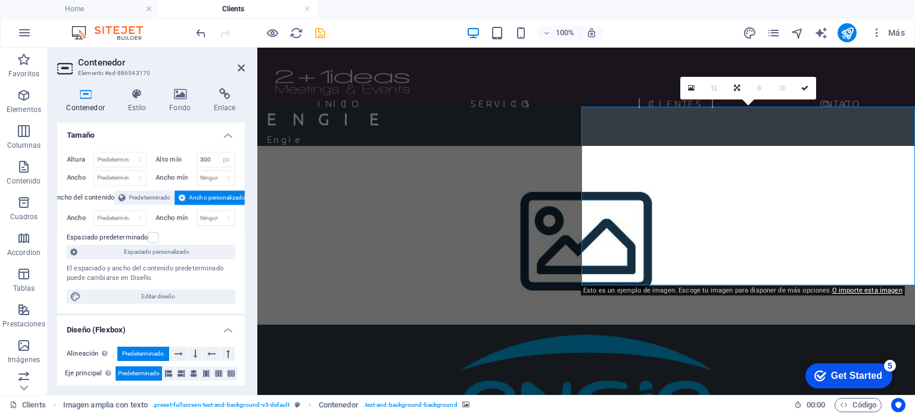
click at [751, 241] on figure at bounding box center [585, 235] width 657 height 179
click at [174, 85] on div "Contenedor Estilo Fondo Enlace Tamaño Altura Predeterminado px rem % vh vw Alto…" at bounding box center [151, 237] width 207 height 316
click at [148, 89] on icon at bounding box center [136, 94] width 37 height 12
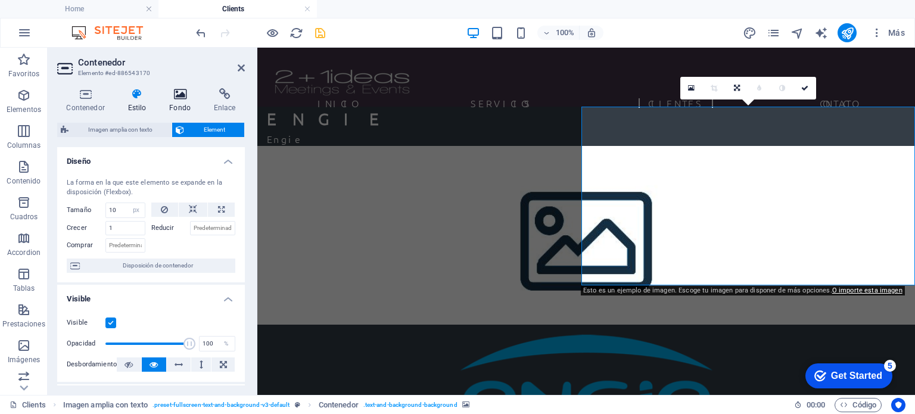
click at [173, 100] on h4 "Fondo" at bounding box center [182, 100] width 45 height 25
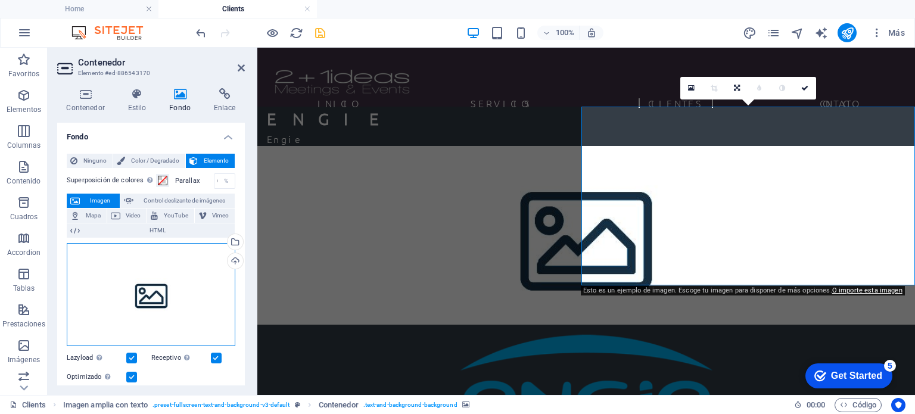
click at [169, 315] on div "Arrastra archivos aquí, haz clic para escoger archivos o selecciona archivos de…" at bounding box center [151, 295] width 168 height 104
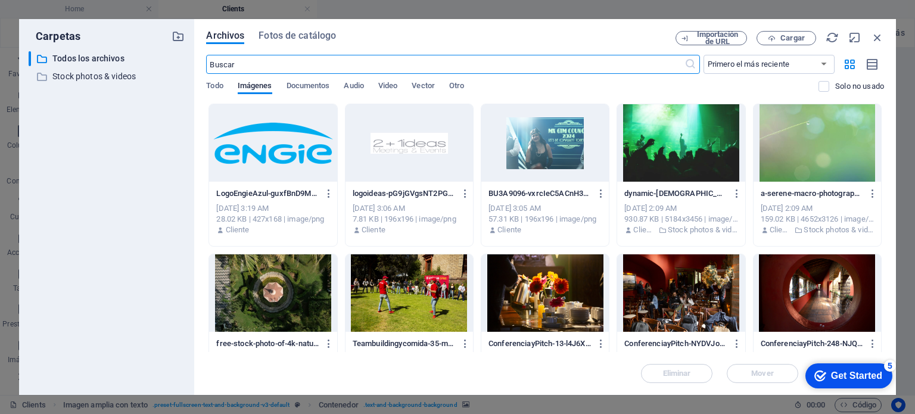
click at [285, 141] on div at bounding box center [272, 142] width 127 height 77
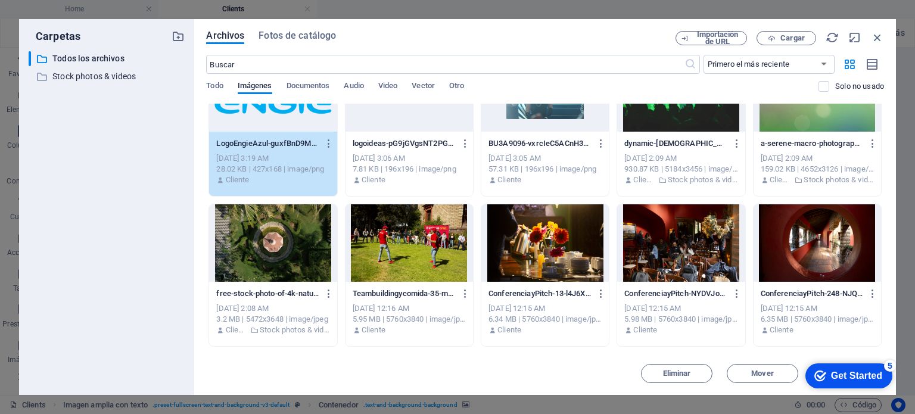
scroll to position [0, 0]
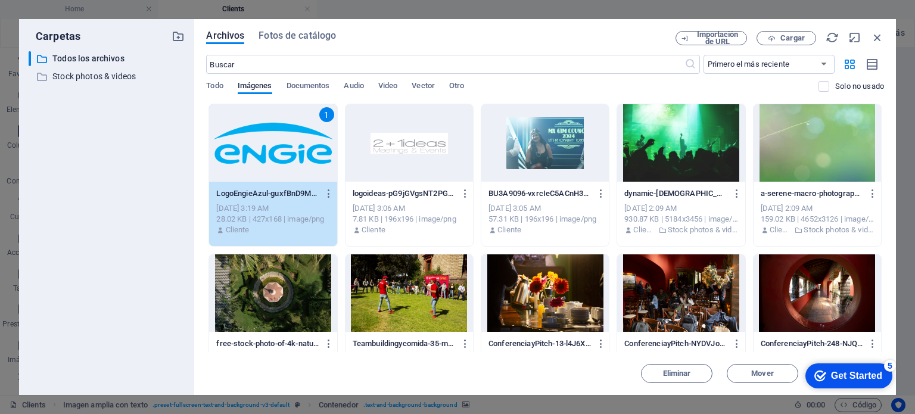
click at [879, 26] on div "Archivos Fotos de catálogo Importación de URL Cargar ​ Primero el más reciente …" at bounding box center [544, 207] width 701 height 376
click at [879, 38] on icon "button" at bounding box center [876, 37] width 13 height 13
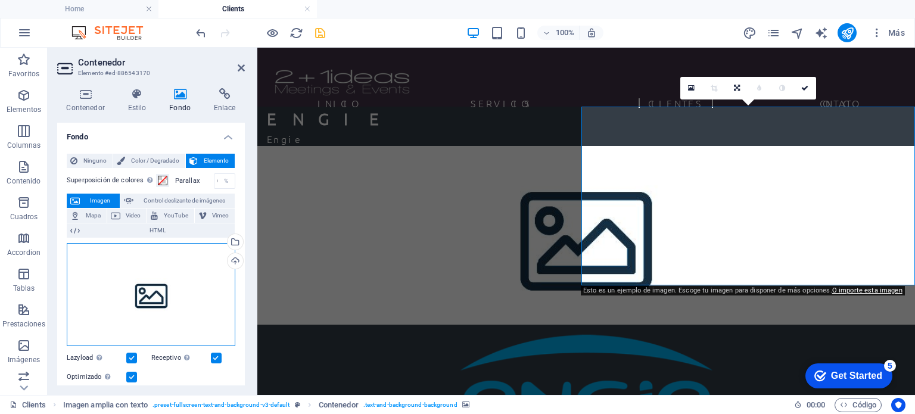
click at [117, 341] on div "Arrastra archivos aquí, haz clic para escoger archivos o selecciona archivos de…" at bounding box center [151, 295] width 168 height 104
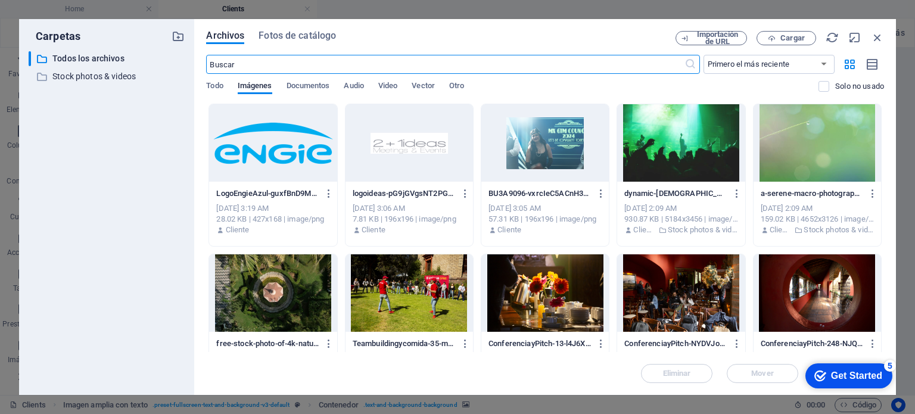
click at [316, 136] on div at bounding box center [272, 142] width 127 height 77
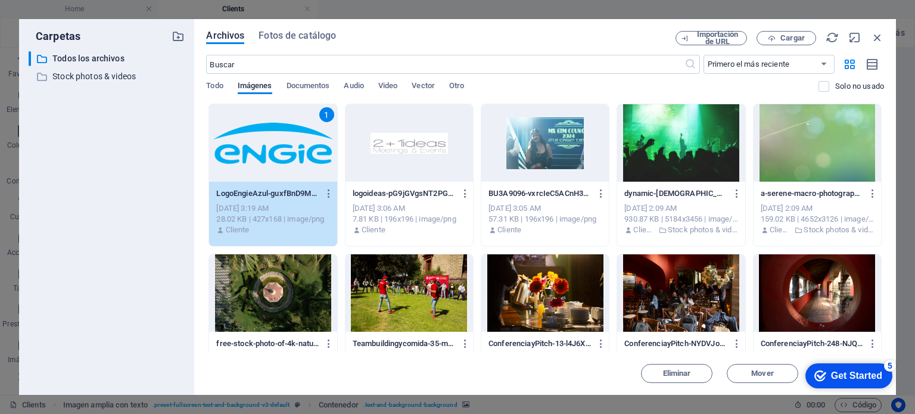
click at [316, 136] on div "1" at bounding box center [272, 142] width 127 height 77
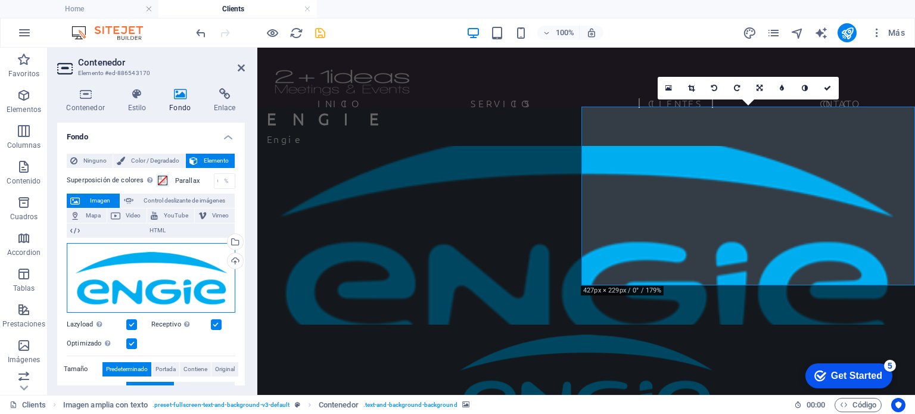
click at [147, 268] on div "Arrastra archivos aquí, haz clic para escoger archivos o selecciona archivos de…" at bounding box center [151, 278] width 168 height 70
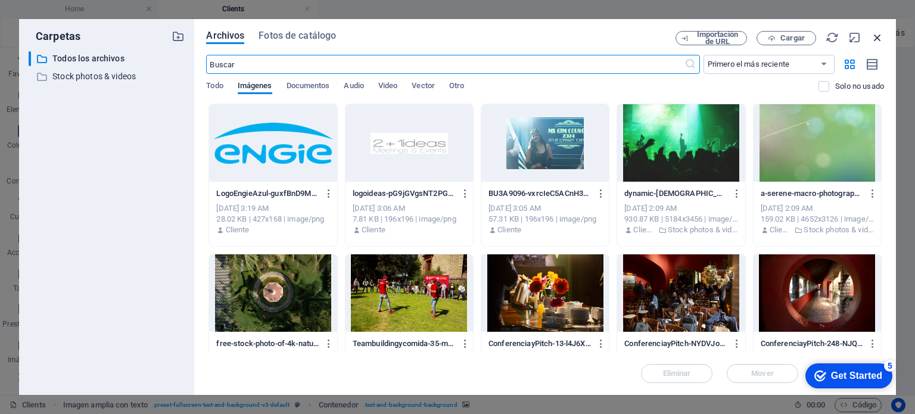
click at [881, 34] on icon "button" at bounding box center [876, 37] width 13 height 13
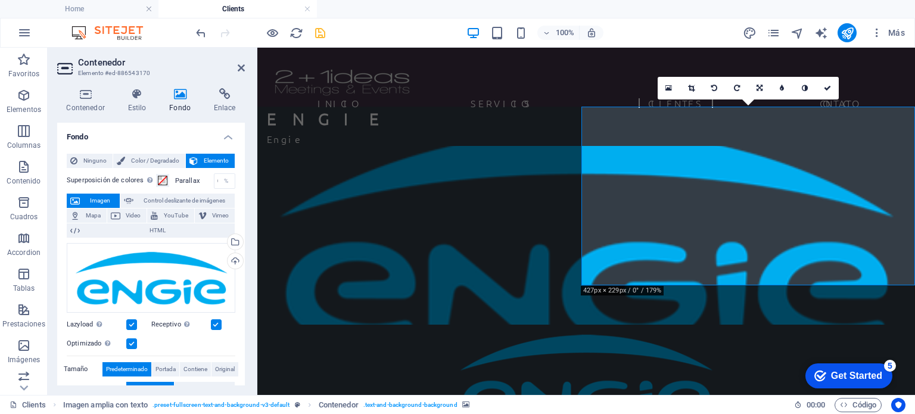
click at [152, 151] on div "Ninguno Color / Degradado Elemento Estirar fondo a ancho completo Superposición…" at bounding box center [151, 347] width 188 height 407
click at [146, 154] on span "Color / Degradado" at bounding box center [155, 161] width 53 height 14
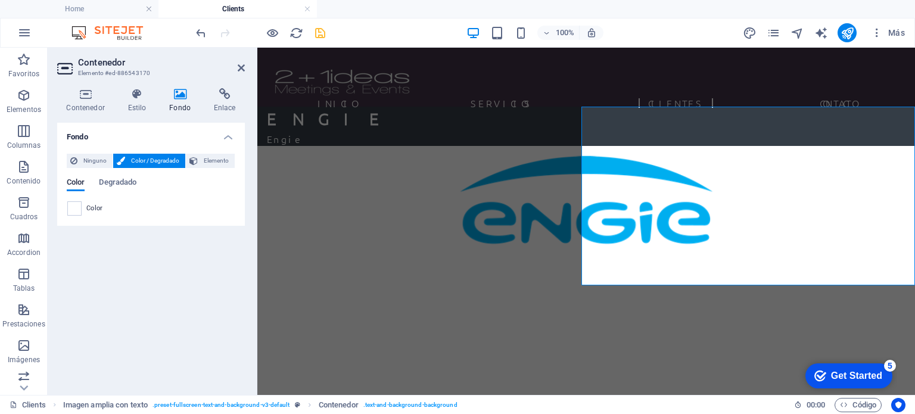
click at [187, 269] on div "Fondo Ninguno Color / Degradado Elemento Estirar fondo a ancho completo Superpo…" at bounding box center [151, 254] width 188 height 263
click at [148, 97] on icon at bounding box center [136, 94] width 37 height 12
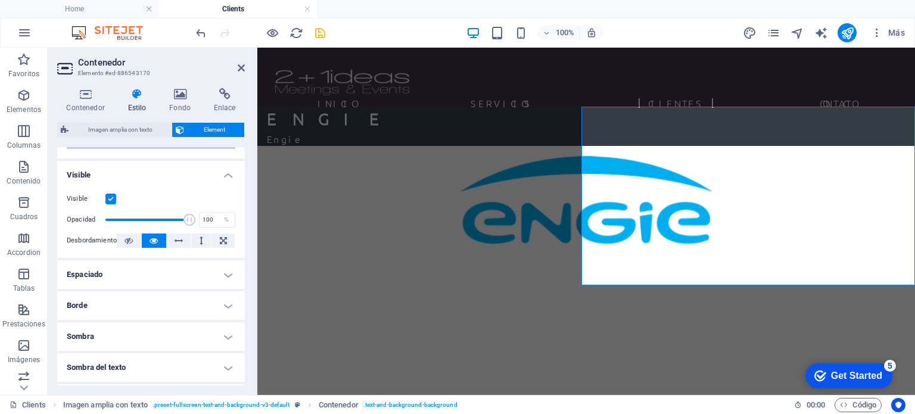
scroll to position [124, 0]
click at [204, 235] on button at bounding box center [201, 240] width 20 height 14
click at [212, 240] on button at bounding box center [222, 240] width 23 height 14
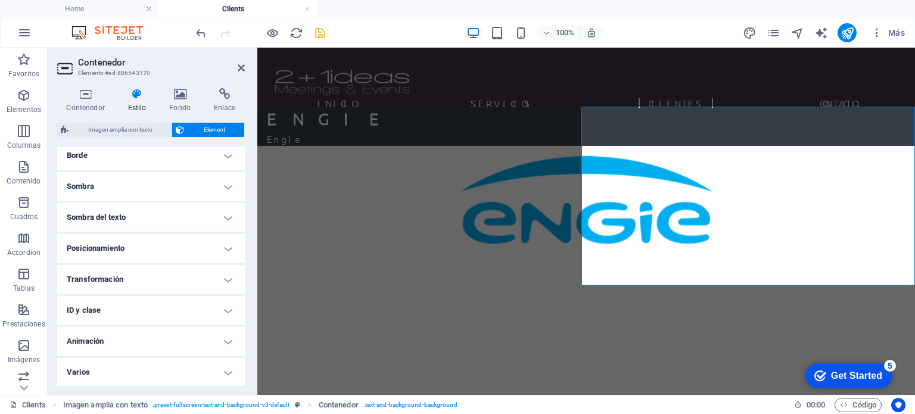
scroll to position [0, 0]
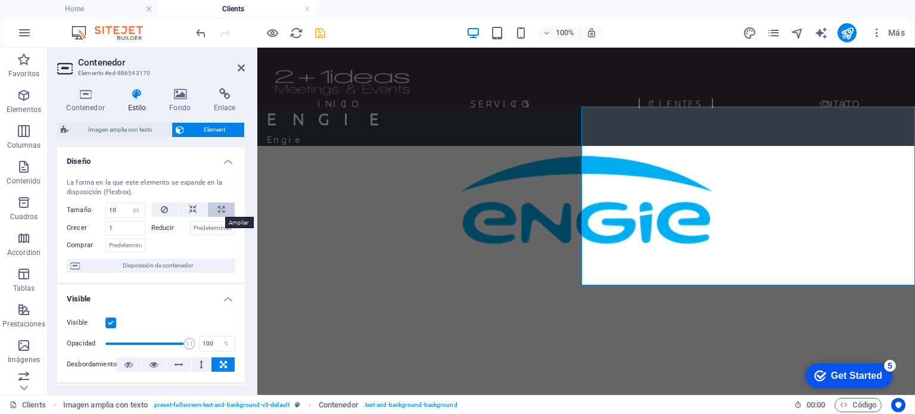
click at [230, 212] on button at bounding box center [221, 209] width 27 height 14
type input "100"
select select "%"
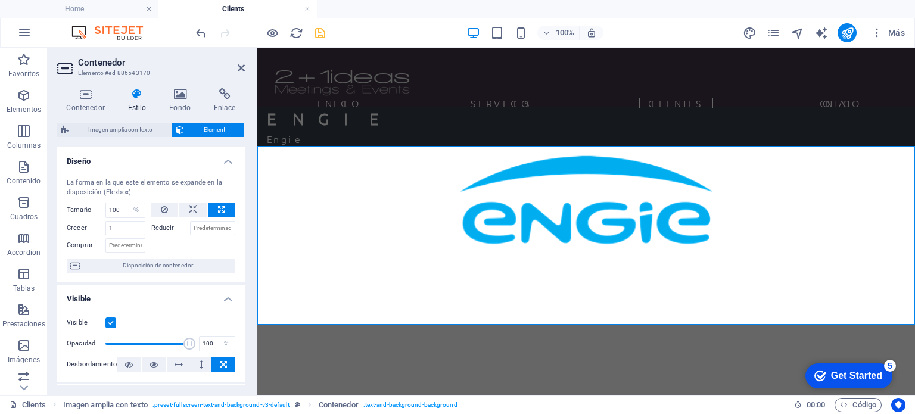
click at [230, 212] on button at bounding box center [221, 209] width 27 height 14
click at [182, 203] on button at bounding box center [193, 209] width 29 height 14
select select "DISABLED_OPTION_VALUE"
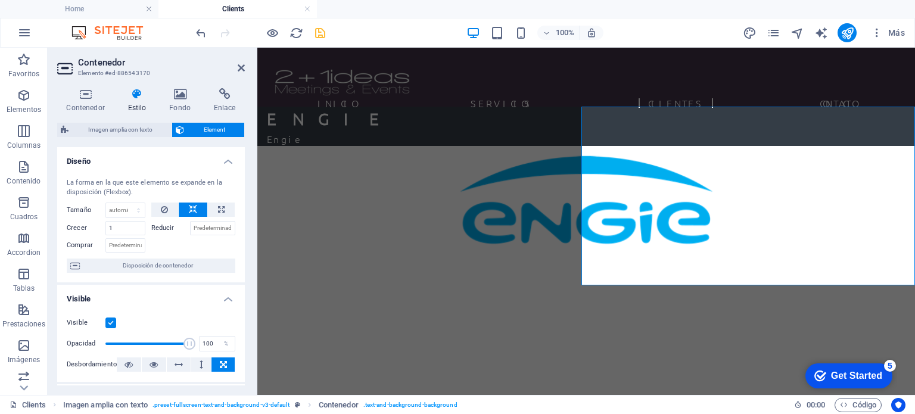
click at [227, 162] on h4 "Diseño" at bounding box center [151, 157] width 188 height 21
